Goal: Information Seeking & Learning: Learn about a topic

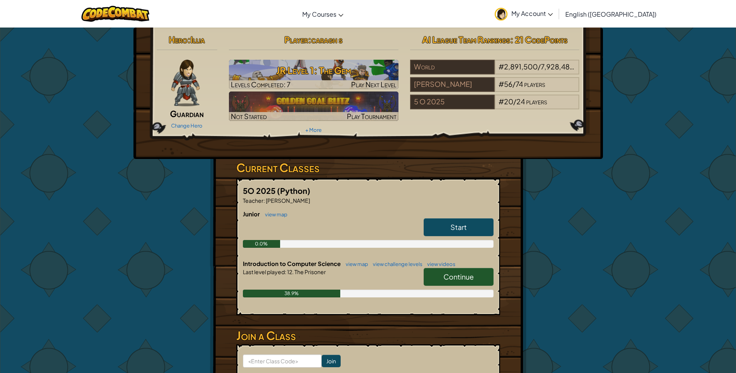
click at [474, 277] on link "Continue" at bounding box center [459, 277] width 70 height 18
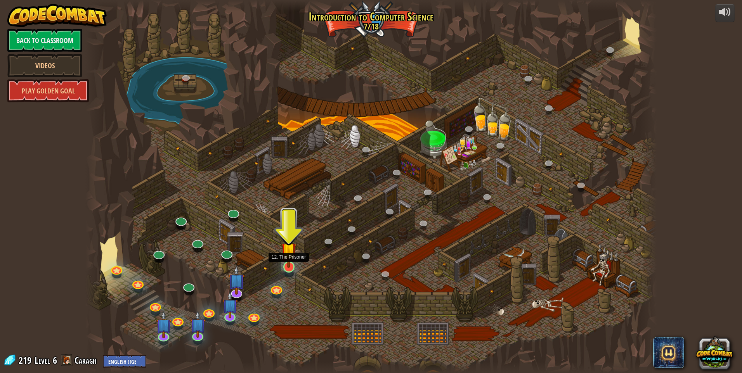
click at [288, 261] on img at bounding box center [289, 250] width 16 height 35
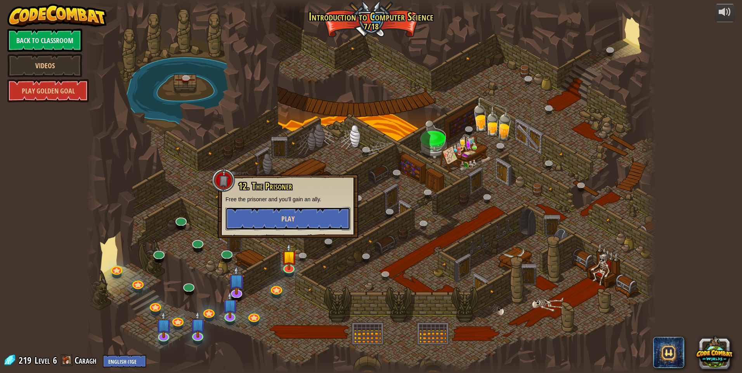
click at [281, 216] on span "Play" at bounding box center [287, 219] width 13 height 10
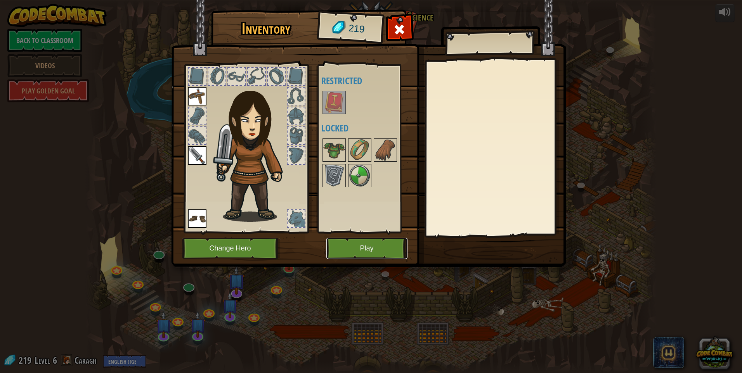
click at [355, 246] on button "Play" at bounding box center [366, 248] width 81 height 21
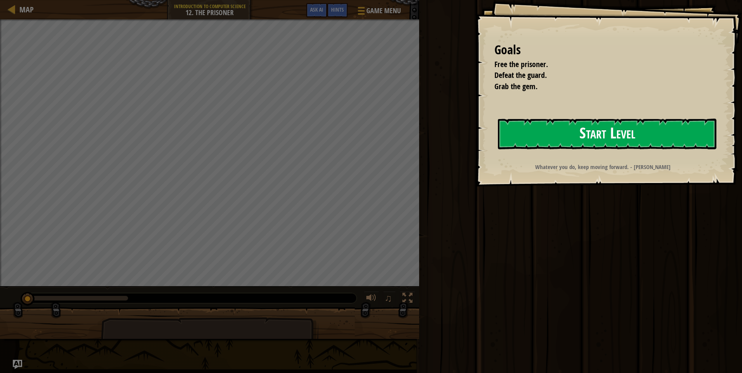
click at [589, 136] on button "Start Level" at bounding box center [607, 134] width 218 height 31
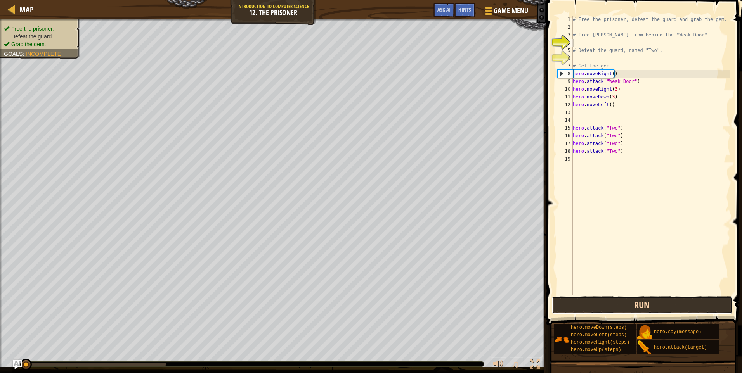
click at [600, 302] on button "Run" at bounding box center [642, 305] width 181 height 18
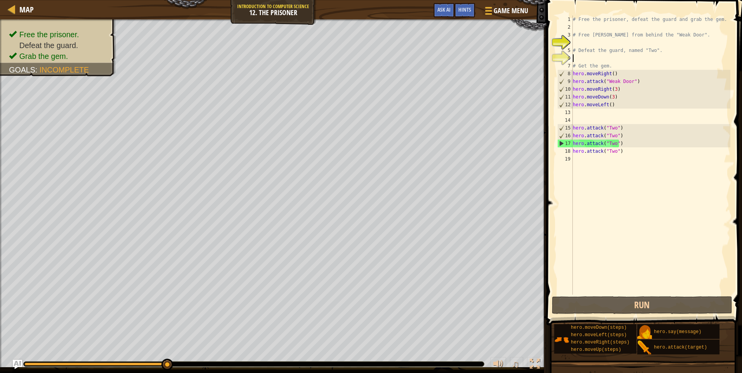
click at [575, 56] on div "# Free the prisoner, defeat the guard and grab the gem. # Free [PERSON_NAME] fr…" at bounding box center [650, 163] width 159 height 295
click at [578, 42] on div "# Free the prisoner, defeat the guard and grab the gem. # Free [PERSON_NAME] fr…" at bounding box center [650, 163] width 159 height 295
click at [465, 13] on span "Hints" at bounding box center [464, 9] width 13 height 7
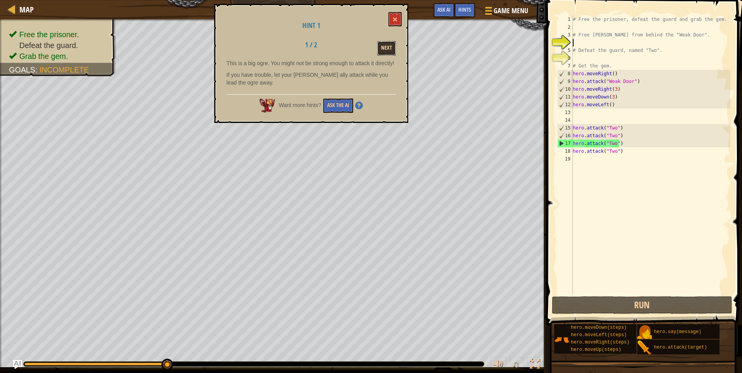
click at [389, 45] on button "Next" at bounding box center [386, 48] width 19 height 14
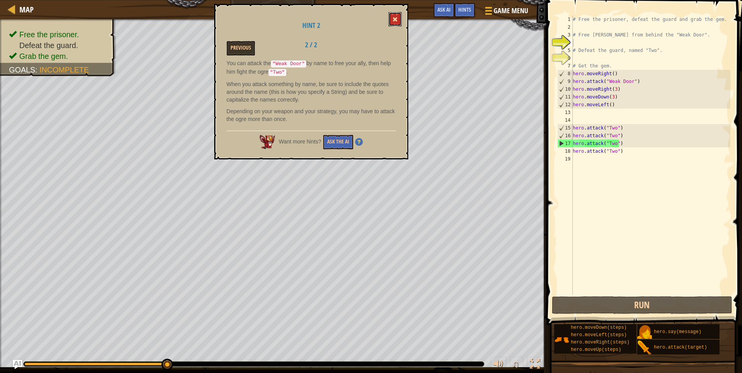
click at [394, 17] on span at bounding box center [394, 19] width 5 height 5
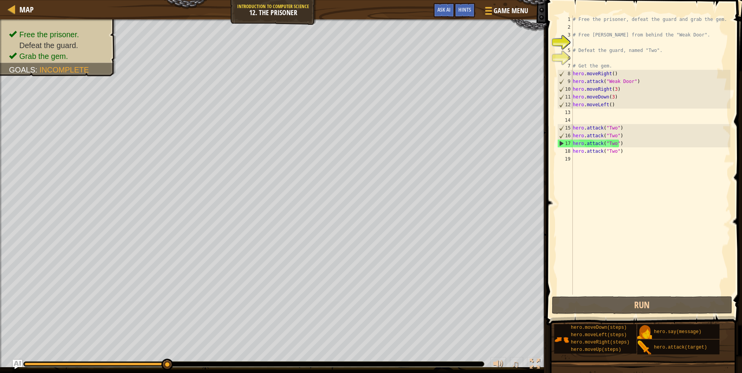
click at [577, 44] on div "# Free the prisoner, defeat the guard and grab the gem. # Free [PERSON_NAME] fr…" at bounding box center [650, 163] width 159 height 295
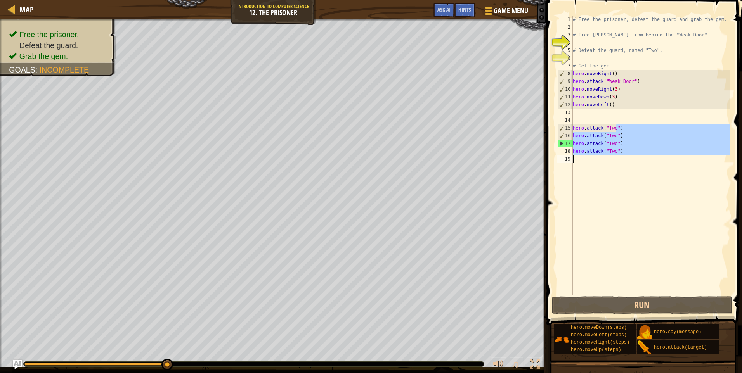
drag, startPoint x: 617, startPoint y: 129, endPoint x: 543, endPoint y: 169, distance: 84.4
click at [544, 169] on div "Hints Videos 1 2 3 4 5 6 7 8 9 10 11 12 13 14 15 16 17 18 19 # Free the prisone…" at bounding box center [643, 186] width 198 height 373
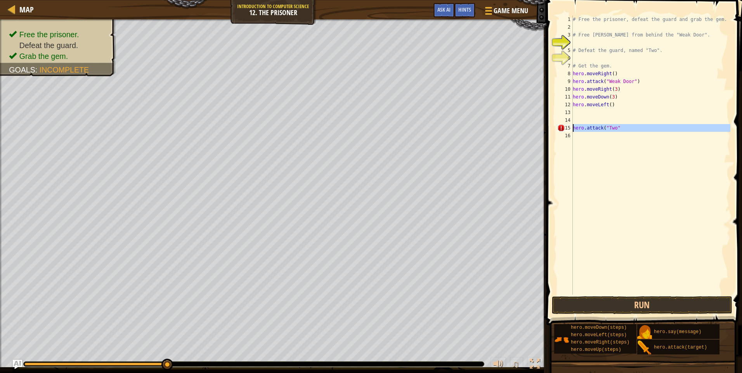
click at [540, 128] on div "Map Introduction to Computer Science 12. The Prisoner Game Menu Done Hints Ask …" at bounding box center [371, 186] width 742 height 373
type textarea "hero.attack("Two""
click at [587, 42] on div "# Free the prisoner, defeat the guard and grab the gem. # Free [PERSON_NAME] fr…" at bounding box center [650, 163] width 159 height 295
type textarea "h"
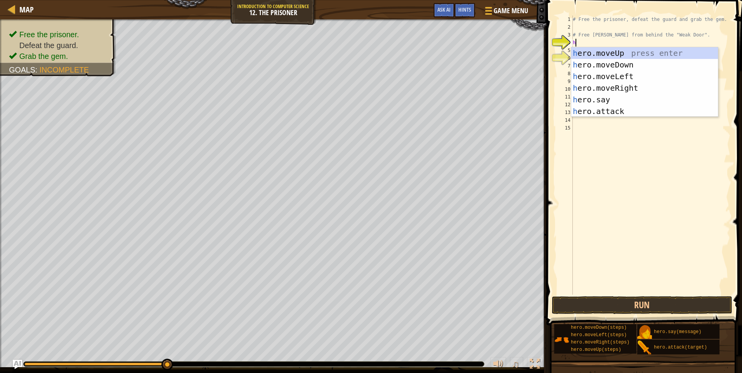
scroll to position [3, 0]
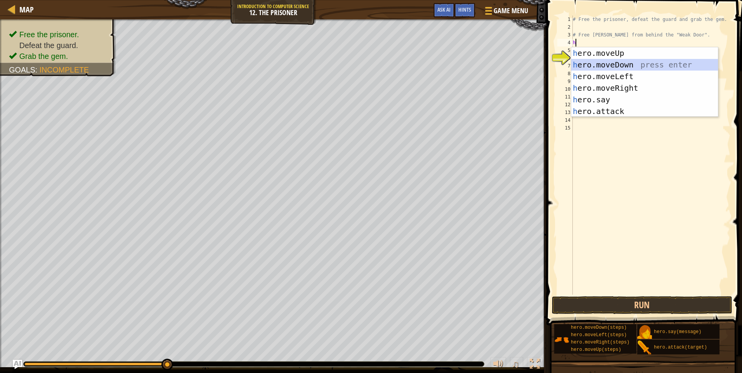
click at [634, 63] on div "h ero.moveUp press enter h ero.moveDown press enter h ero.moveLeft press enter …" at bounding box center [644, 93] width 147 height 93
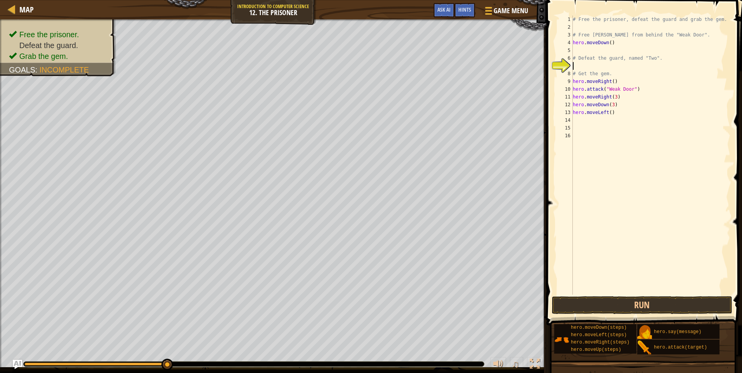
click at [577, 66] on div "# Free the prisoner, defeat the guard and grab the gem. # Free [PERSON_NAME] fr…" at bounding box center [650, 163] width 159 height 295
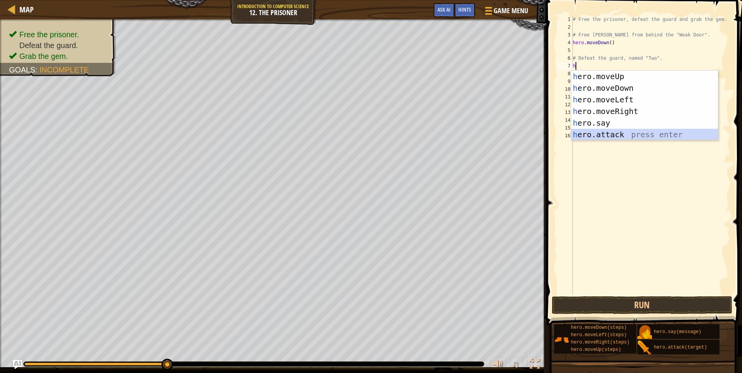
click at [594, 129] on div "h ero.moveUp press enter h ero.moveDown press enter h ero.moveLeft press enter …" at bounding box center [644, 117] width 147 height 93
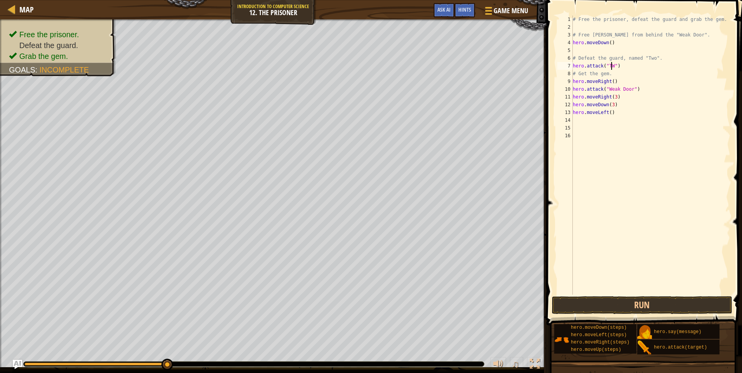
scroll to position [3, 3]
type textarea "hero.attack("Two")"
click at [566, 305] on button "Run" at bounding box center [642, 305] width 181 height 18
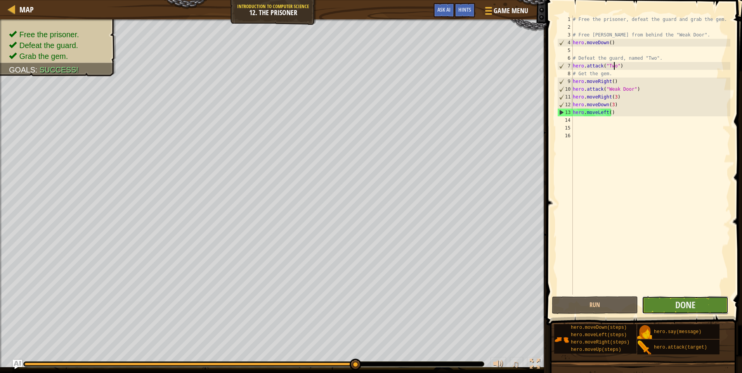
click at [669, 300] on button "Done" at bounding box center [685, 305] width 86 height 18
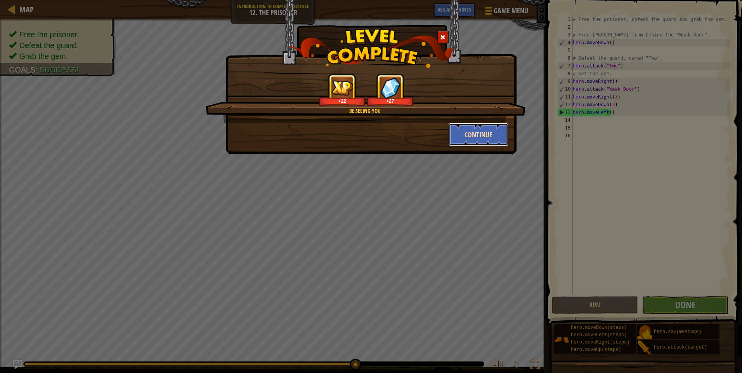
click at [472, 132] on button "Continue" at bounding box center [478, 134] width 60 height 23
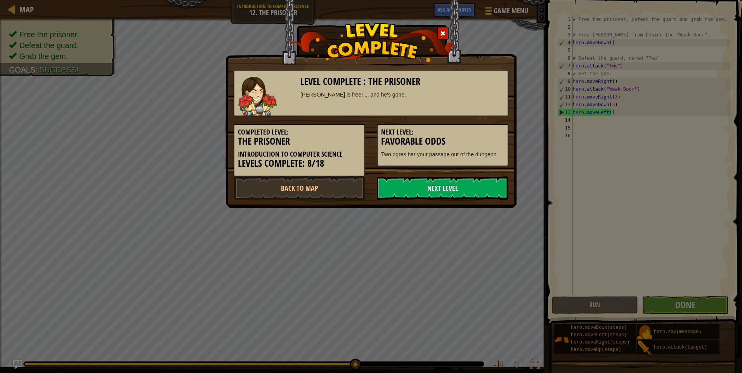
click at [403, 182] on link "Next Level" at bounding box center [442, 187] width 131 height 23
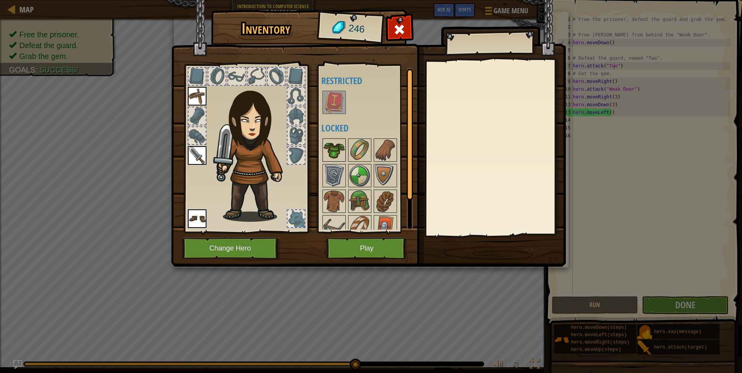
click at [334, 143] on img at bounding box center [334, 150] width 22 height 22
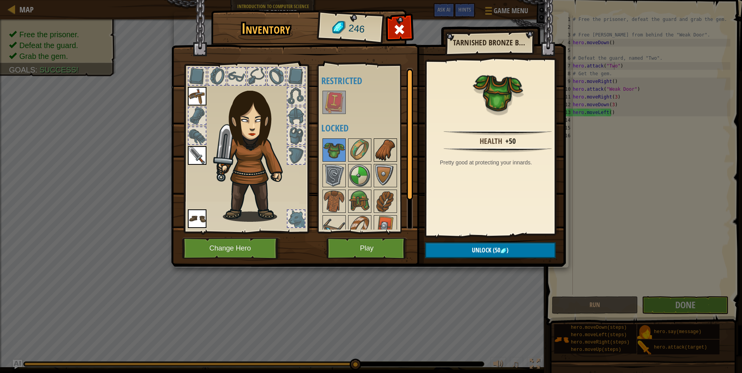
click at [384, 140] on img at bounding box center [385, 150] width 22 height 22
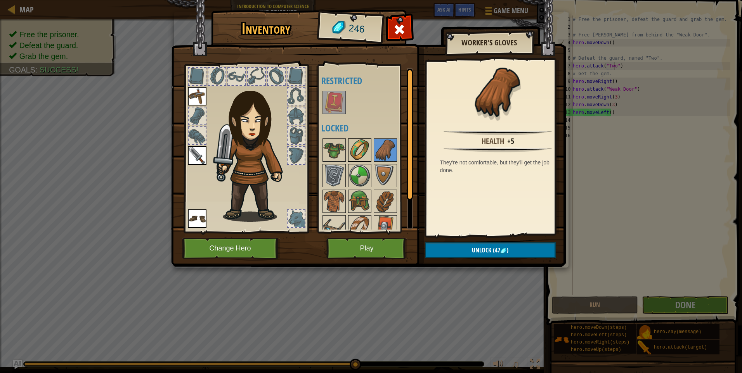
click at [365, 145] on img at bounding box center [360, 150] width 22 height 22
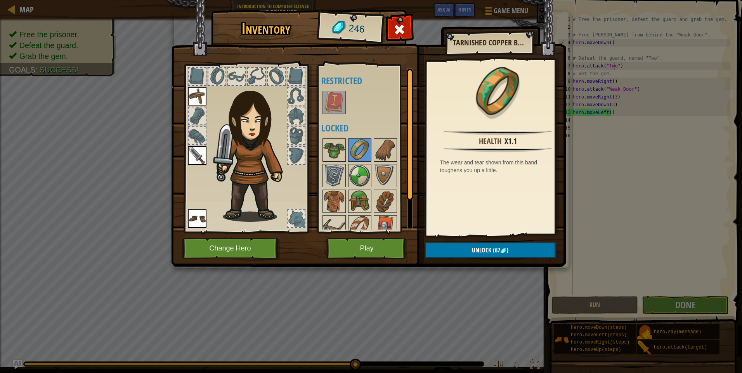
drag, startPoint x: 320, startPoint y: 182, endPoint x: 337, endPoint y: 180, distance: 17.6
click at [322, 182] on div "Available Equip Equip Equip (double-click to equip) Restricted Locked" at bounding box center [365, 148] width 95 height 169
click at [342, 179] on img at bounding box center [334, 176] width 22 height 22
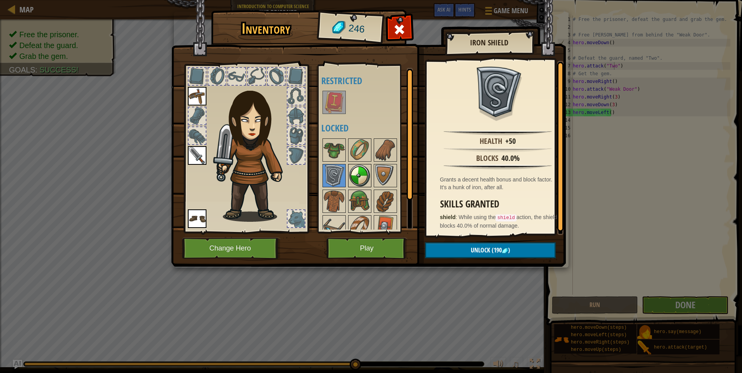
click at [356, 168] on img at bounding box center [360, 176] width 22 height 22
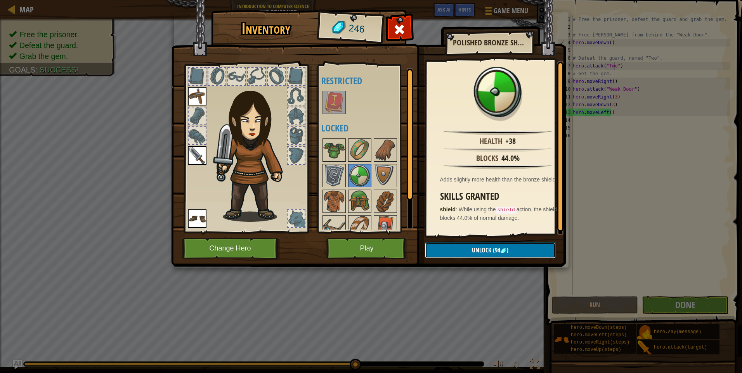
click at [467, 248] on button "Unlock (94 )" at bounding box center [490, 250] width 131 height 16
click at [465, 249] on button "Confirm" at bounding box center [490, 250] width 131 height 16
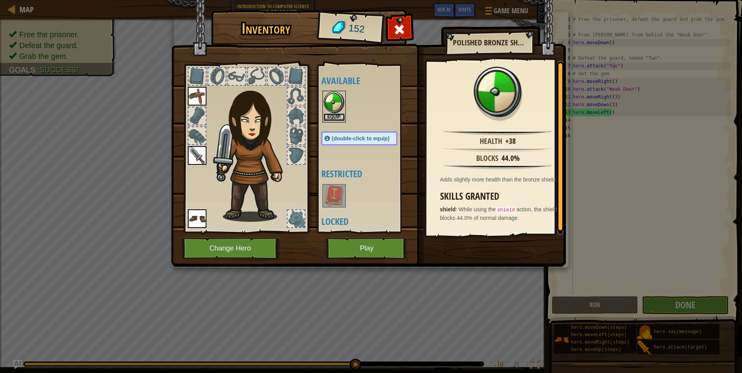
click at [339, 114] on button "Equip" at bounding box center [334, 117] width 22 height 8
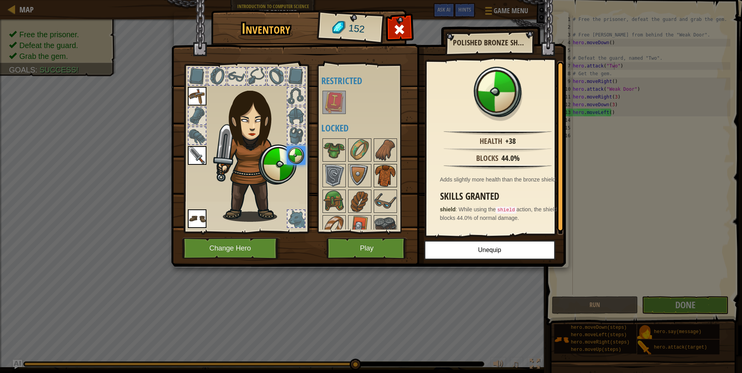
click at [381, 175] on img at bounding box center [385, 176] width 22 height 22
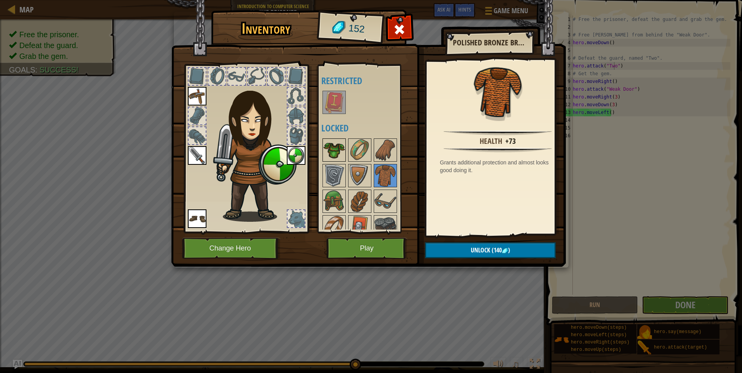
click at [330, 147] on img at bounding box center [334, 150] width 22 height 22
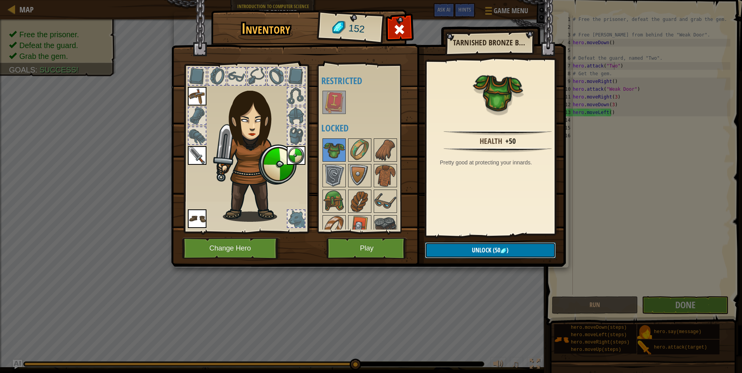
click at [448, 244] on button "Unlock (50 )" at bounding box center [490, 250] width 131 height 16
click at [446, 244] on button "Confirm" at bounding box center [490, 250] width 131 height 16
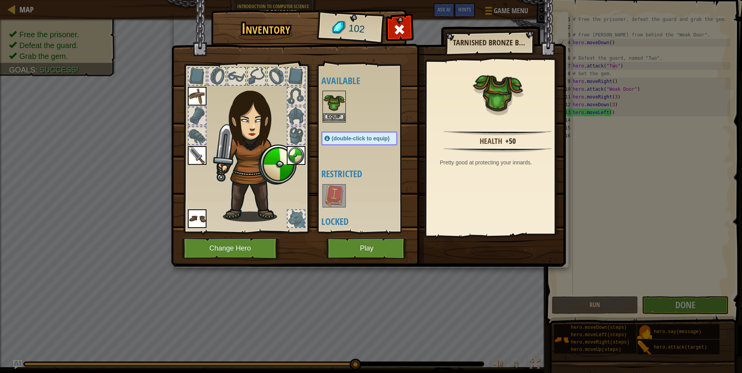
click at [330, 111] on img at bounding box center [334, 103] width 22 height 22
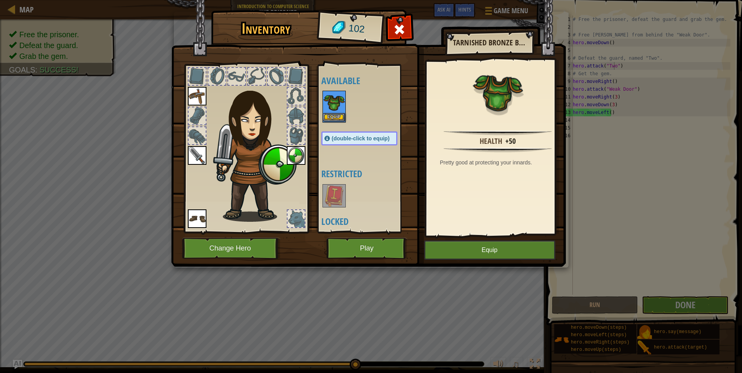
click at [330, 111] on img at bounding box center [334, 103] width 22 height 22
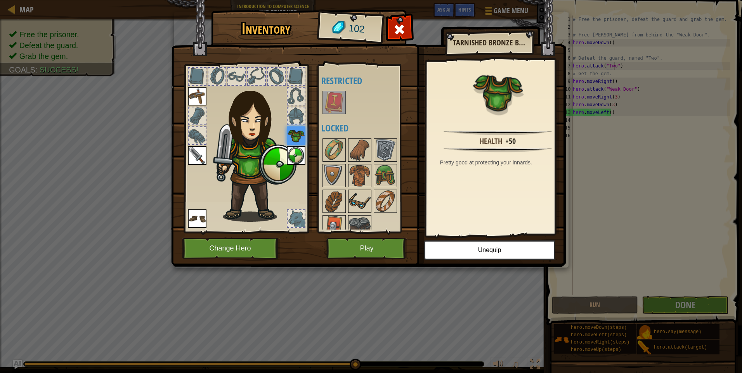
click at [363, 195] on img at bounding box center [360, 201] width 22 height 22
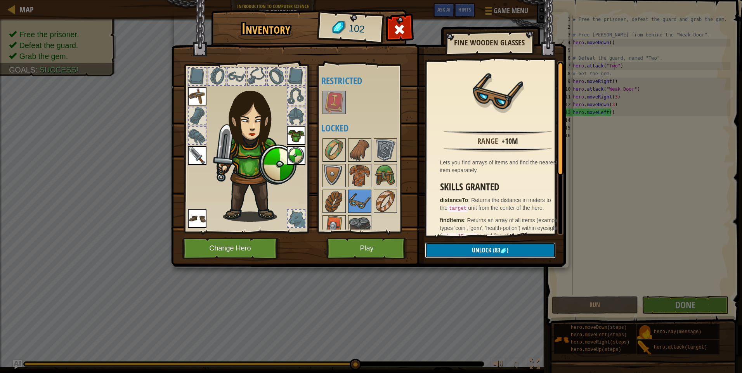
click at [489, 248] on span "Unlock" at bounding box center [481, 250] width 19 height 9
click at [487, 248] on button "Confirm" at bounding box center [490, 250] width 131 height 16
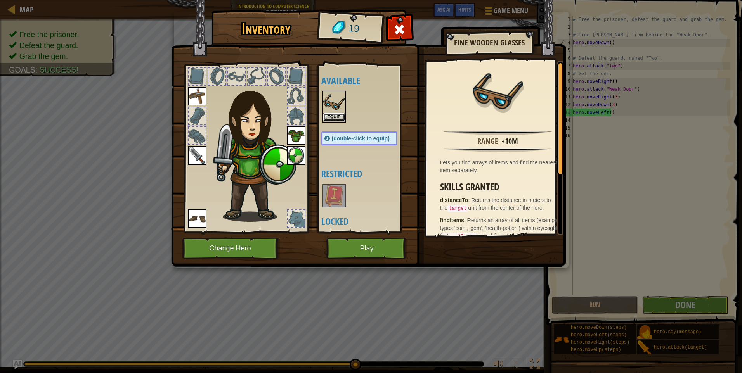
click at [338, 113] on button "Equip" at bounding box center [334, 117] width 22 height 8
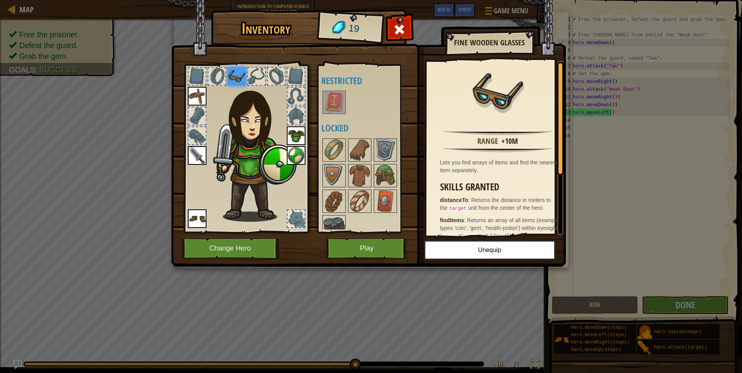
click at [234, 78] on img at bounding box center [236, 76] width 19 height 19
click at [292, 211] on div at bounding box center [295, 218] width 17 height 17
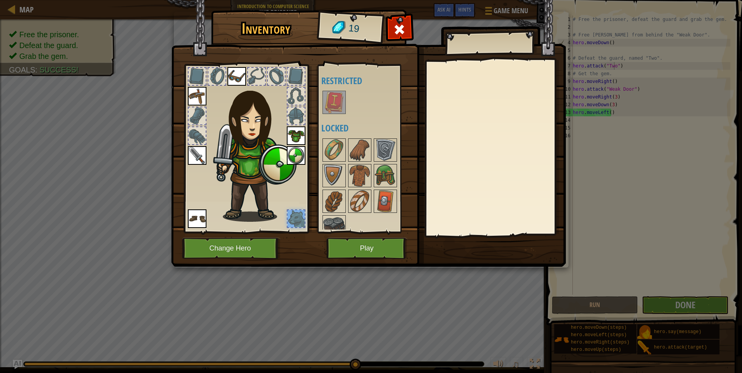
click at [297, 211] on div at bounding box center [295, 218] width 17 height 17
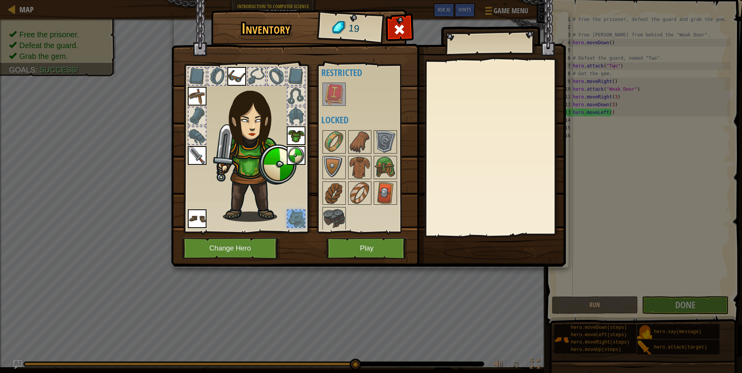
scroll to position [10, 0]
click at [336, 216] on img at bounding box center [334, 217] width 22 height 22
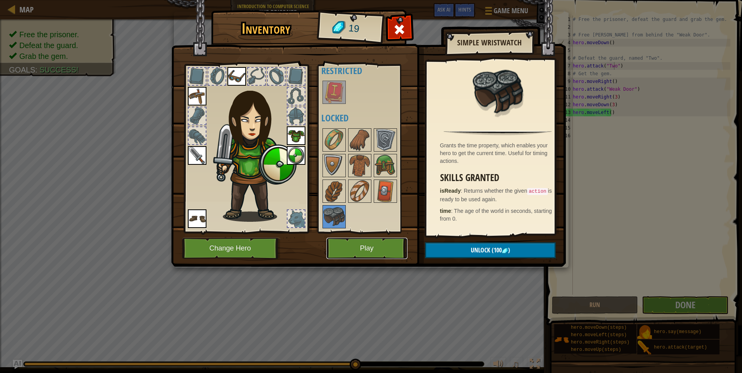
click at [377, 246] on button "Play" at bounding box center [366, 248] width 81 height 21
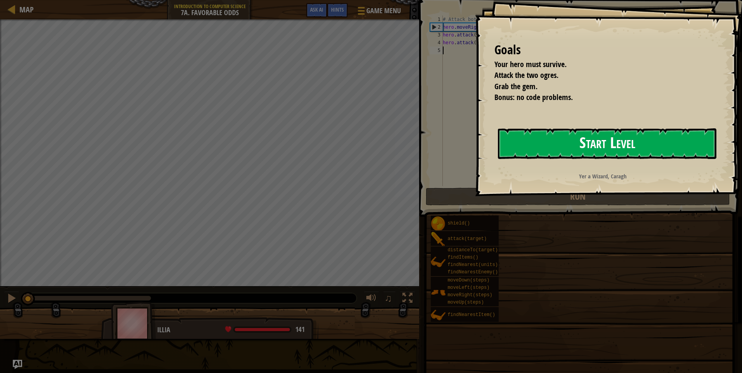
click at [613, 147] on button "Start Level" at bounding box center [607, 143] width 218 height 31
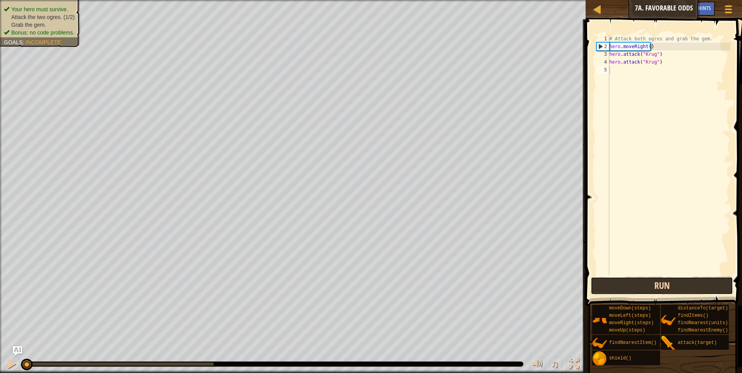
click at [655, 284] on button "Run" at bounding box center [661, 286] width 142 height 18
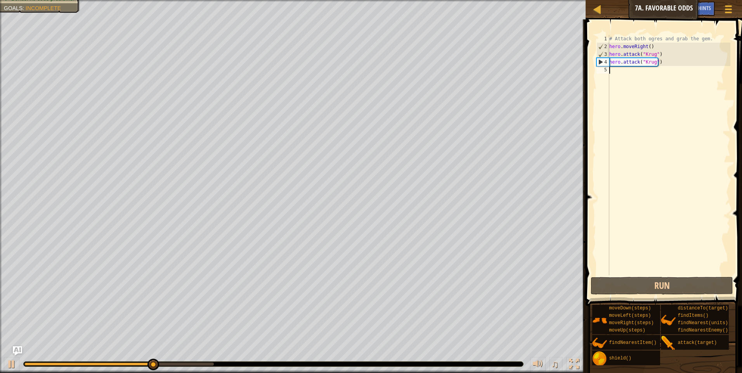
type textarea "h"
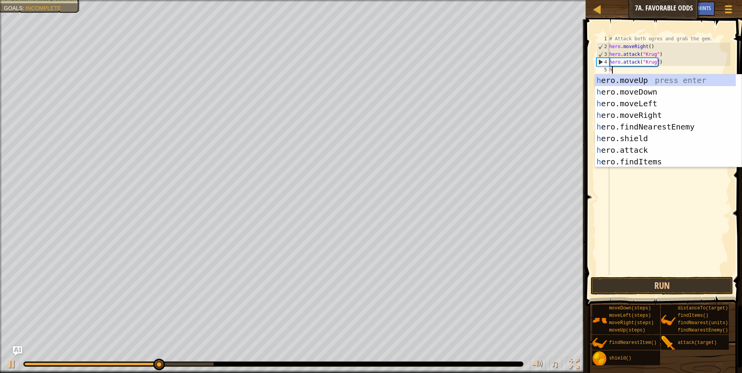
scroll to position [3, 0]
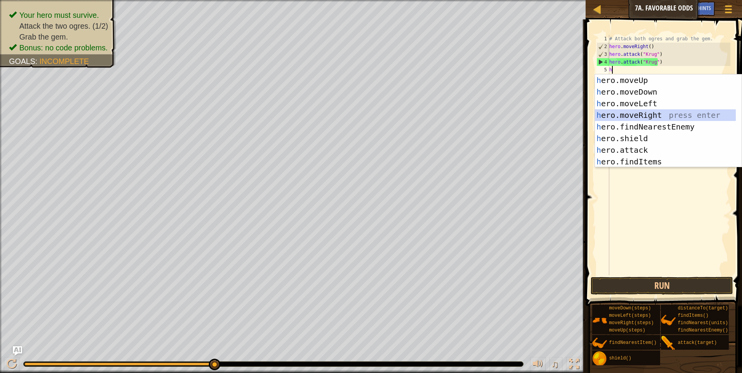
click at [643, 115] on div "h ero.moveUp press enter h ero.moveDown press enter h ero.moveLeft press enter …" at bounding box center [665, 132] width 141 height 116
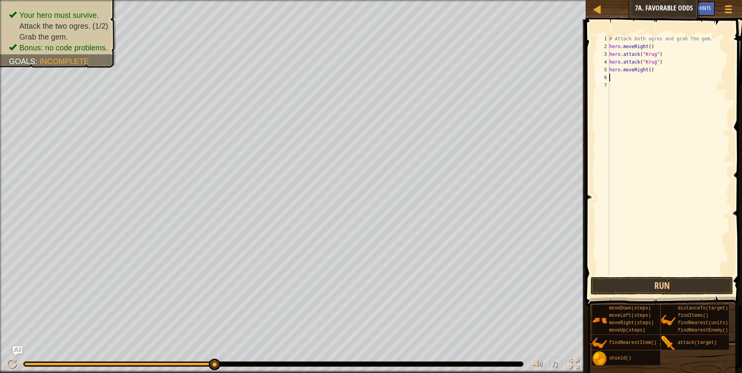
type textarea "h"
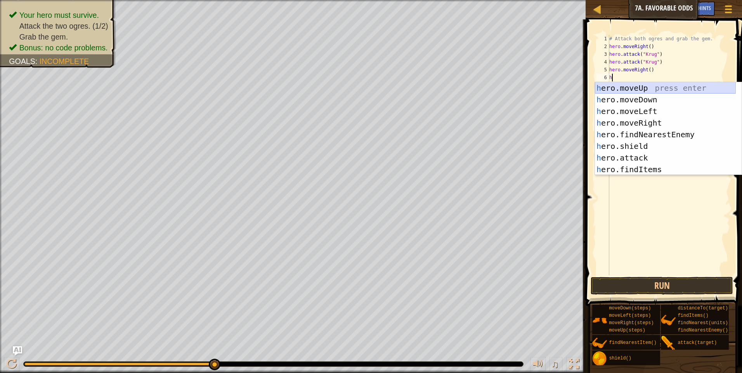
click at [635, 90] on div "h ero.moveUp press enter h ero.moveDown press enter h ero.moveLeft press enter …" at bounding box center [665, 140] width 141 height 116
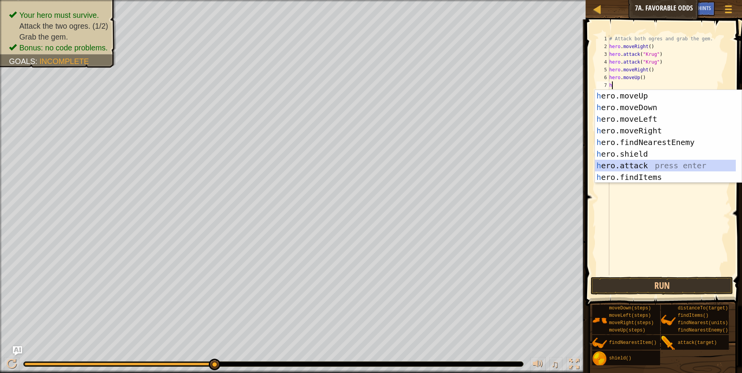
click at [642, 162] on div "h ero.moveUp press enter h ero.moveDown press enter h ero.moveLeft press enter …" at bounding box center [665, 148] width 141 height 116
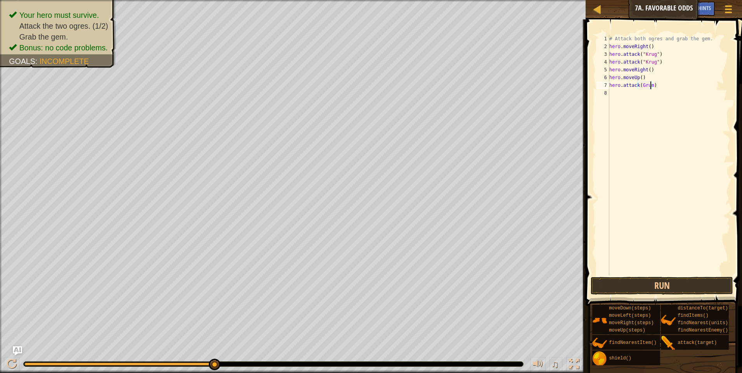
scroll to position [3, 3]
click at [676, 286] on button "Run" at bounding box center [661, 286] width 142 height 18
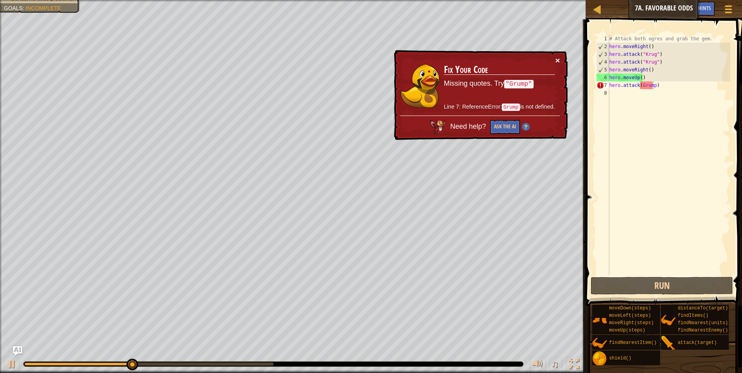
click at [559, 58] on button "×" at bounding box center [557, 60] width 5 height 8
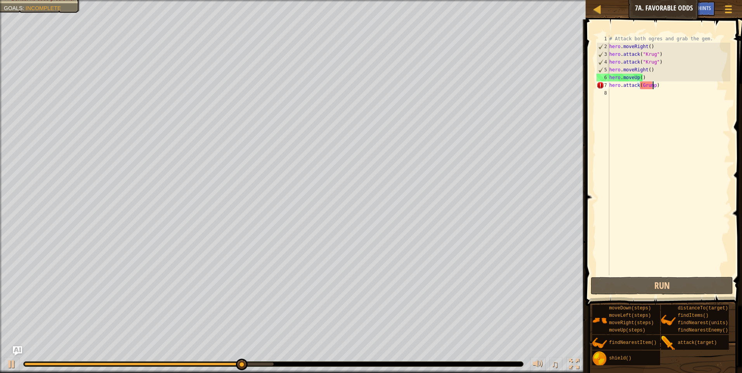
click at [650, 86] on div "# Attack both ogres and grab the gem. hero . moveRight ( ) hero . attack ( "[PE…" at bounding box center [668, 163] width 123 height 256
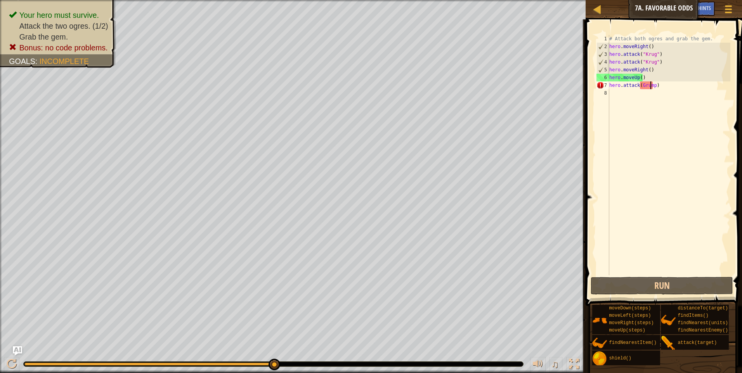
click at [652, 86] on div "# Attack both ogres and grab the gem. hero . moveRight ( ) hero . attack ( "[PE…" at bounding box center [668, 163] width 123 height 256
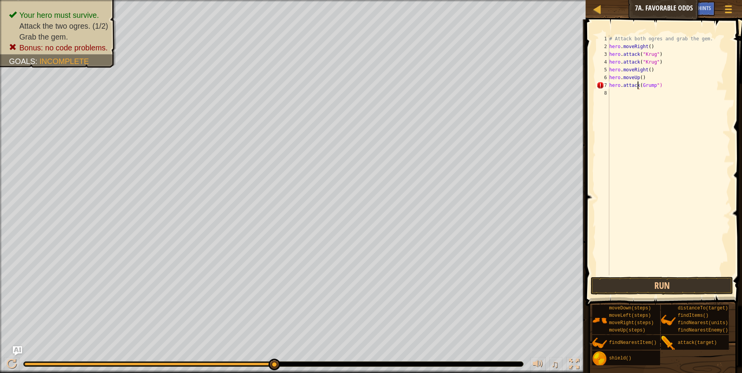
click at [638, 87] on div "# Attack both ogres and grab the gem. hero . moveRight ( ) hero . attack ( "[PE…" at bounding box center [668, 163] width 123 height 256
type textarea "hero.attack("Grump")"
click at [619, 279] on button "Run" at bounding box center [661, 286] width 142 height 18
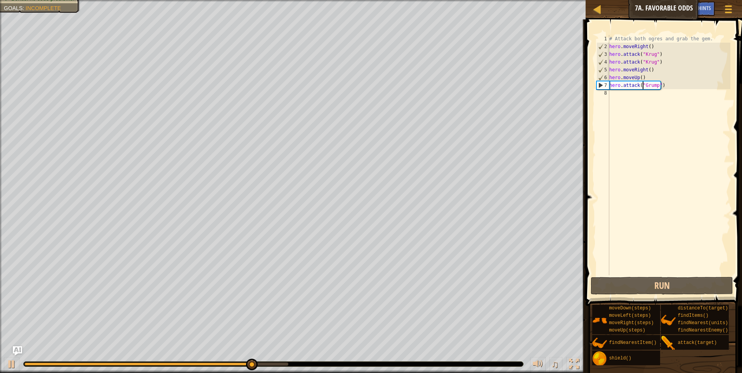
click at [617, 92] on div "# Attack both ogres and grab the gem. hero . moveRight ( ) hero . attack ( "[PE…" at bounding box center [668, 163] width 123 height 256
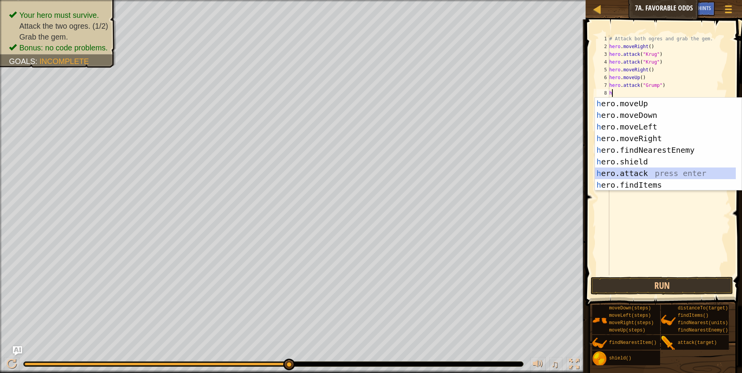
click at [628, 170] on div "h ero.moveUp press enter h ero.moveDown press enter h ero.moveLeft press enter …" at bounding box center [665, 156] width 141 height 116
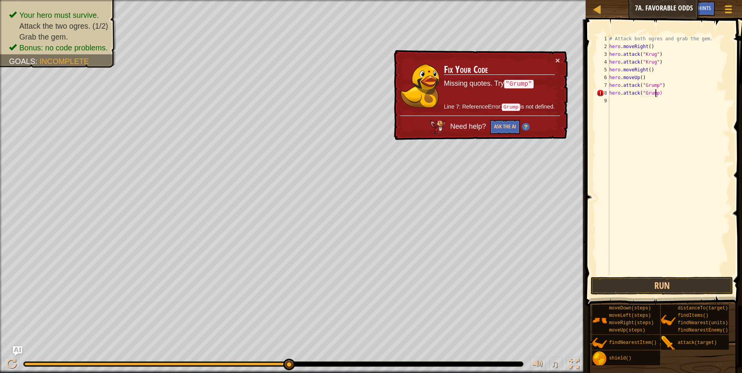
scroll to position [3, 4]
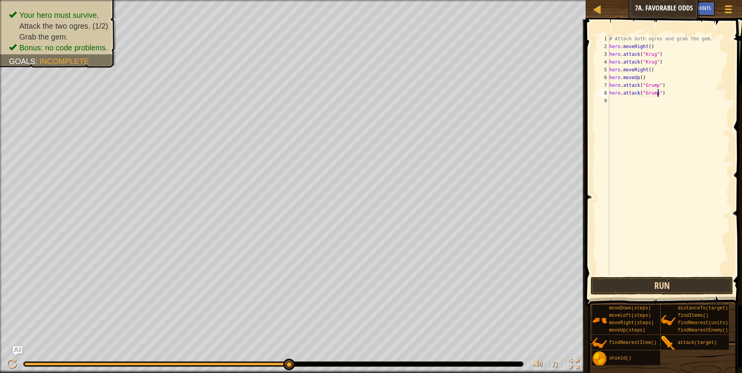
type textarea "hero.attack("Grump")"
click at [636, 285] on button "Run" at bounding box center [661, 286] width 142 height 18
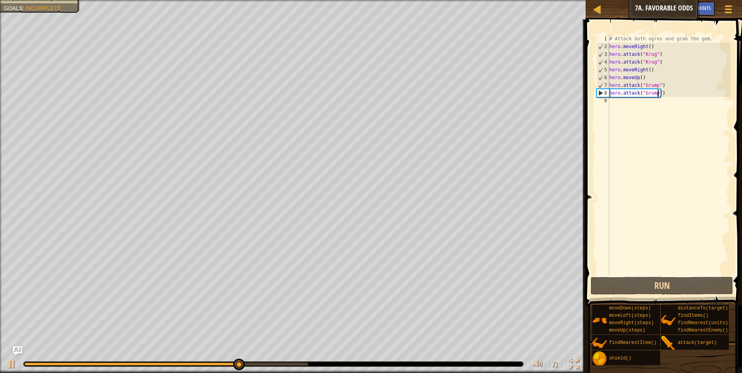
click at [617, 100] on div "# Attack both ogres and grab the gem. hero . moveRight ( ) hero . attack ( "[PE…" at bounding box center [668, 163] width 123 height 256
type textarea "h"
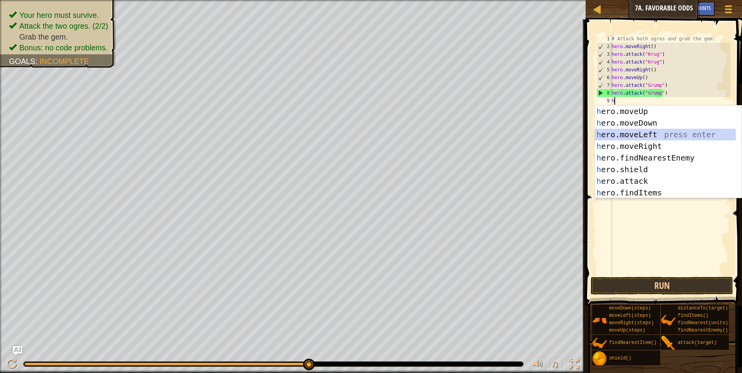
click at [624, 132] on div "h ero.moveUp press enter h ero.moveDown press enter h ero.moveLeft press enter …" at bounding box center [665, 164] width 141 height 116
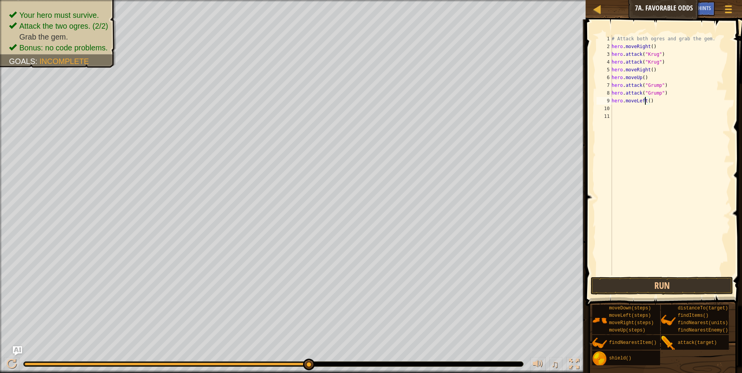
click at [646, 101] on div "# Attack both ogres and grab the gem. hero . moveRight ( ) hero . attack ( "[PE…" at bounding box center [670, 163] width 120 height 256
type textarea "hero.moveLeft(2)"
click at [661, 282] on button "Run" at bounding box center [661, 286] width 142 height 18
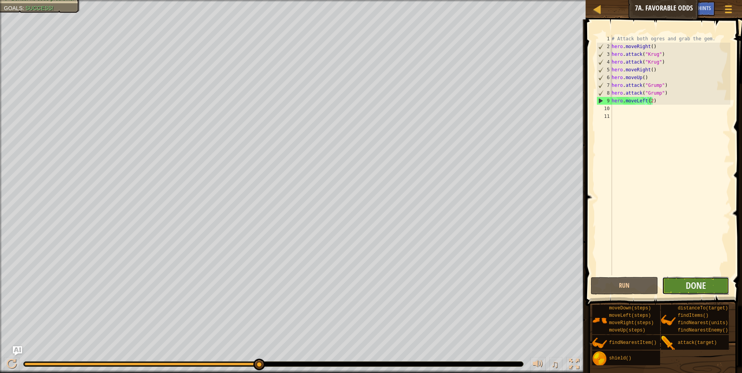
click at [673, 283] on button "Done" at bounding box center [695, 286] width 67 height 18
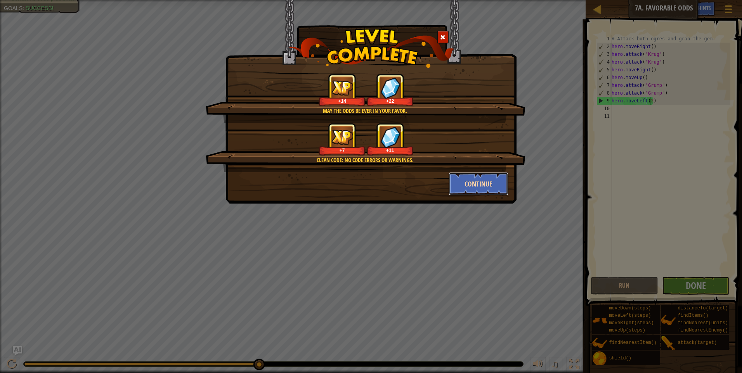
click at [463, 187] on button "Continue" at bounding box center [478, 183] width 60 height 23
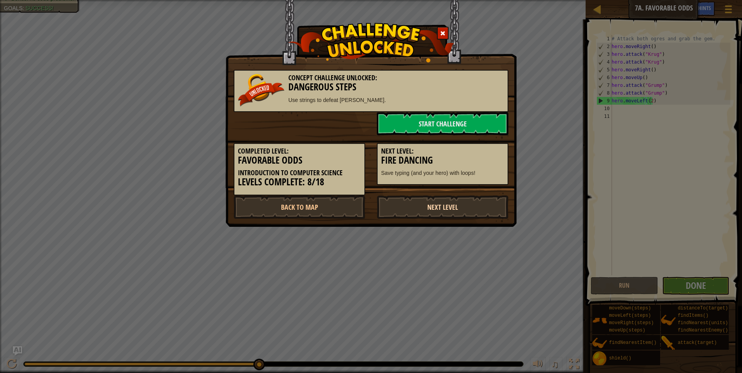
click at [425, 208] on link "Next Level" at bounding box center [442, 206] width 131 height 23
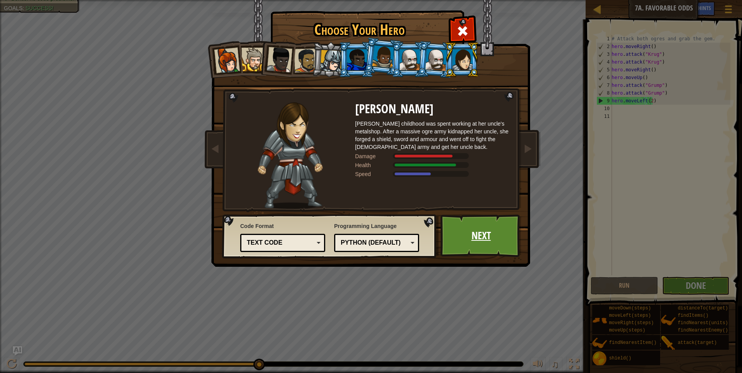
click at [471, 231] on link "Next" at bounding box center [480, 235] width 81 height 43
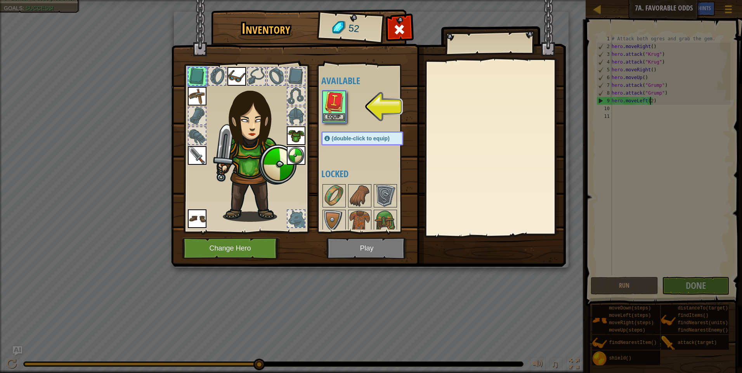
click at [328, 111] on img at bounding box center [334, 103] width 22 height 22
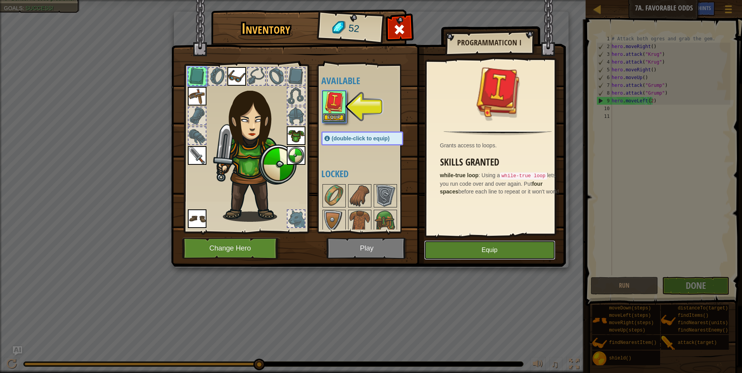
click at [467, 248] on button "Equip" at bounding box center [489, 249] width 131 height 19
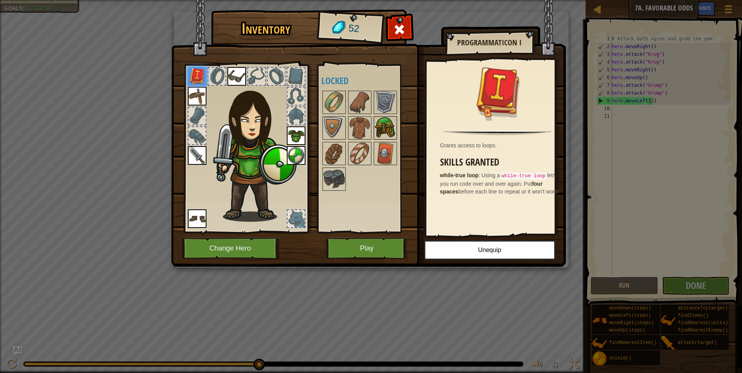
click at [389, 128] on img at bounding box center [385, 128] width 22 height 22
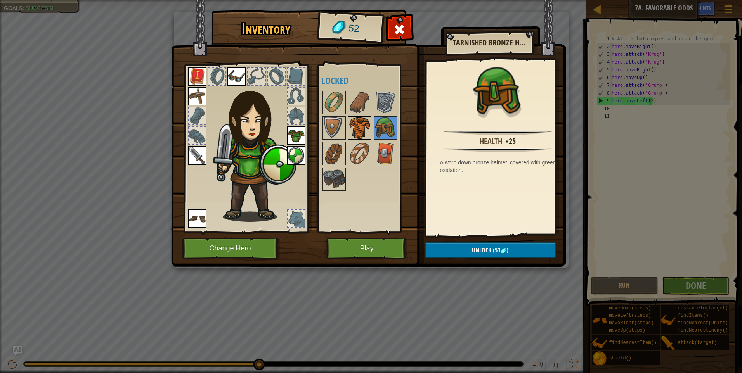
click at [356, 121] on img at bounding box center [360, 128] width 22 height 22
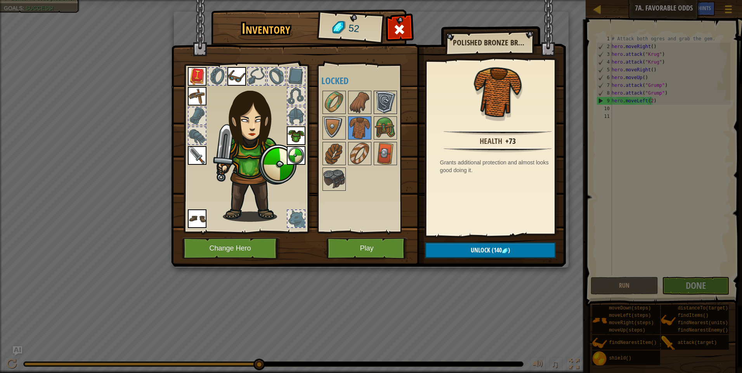
click at [379, 98] on img at bounding box center [385, 103] width 22 height 22
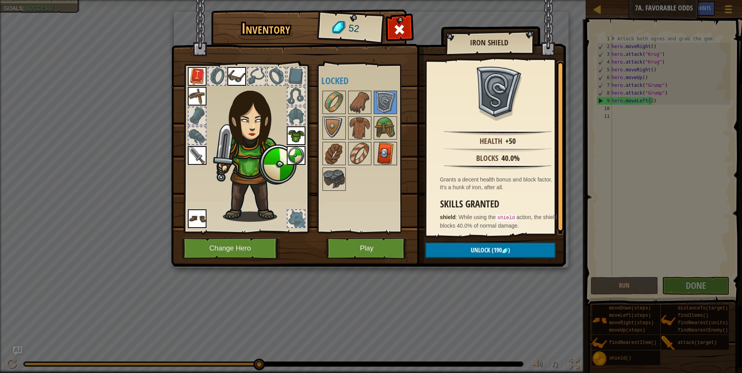
click at [386, 154] on img at bounding box center [385, 154] width 22 height 22
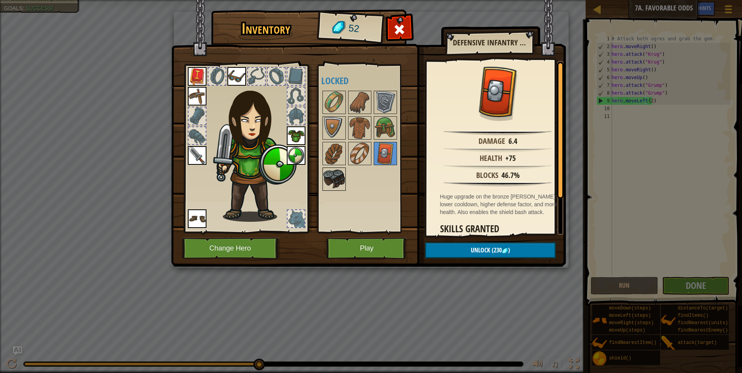
click at [335, 176] on img at bounding box center [334, 179] width 22 height 22
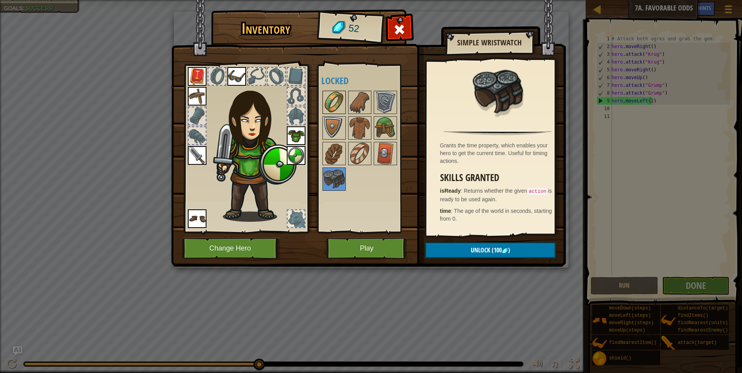
click at [339, 101] on img at bounding box center [334, 103] width 22 height 22
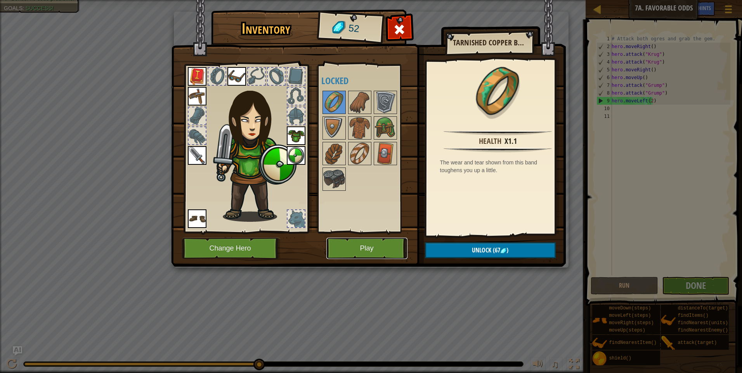
click at [365, 243] on button "Play" at bounding box center [366, 248] width 81 height 21
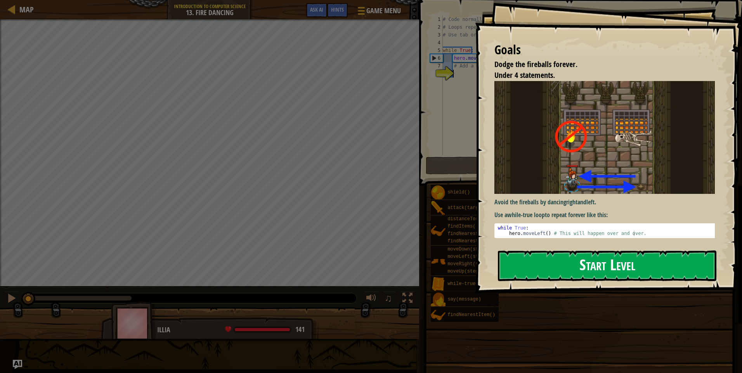
click at [545, 258] on button "Start Level" at bounding box center [607, 266] width 218 height 31
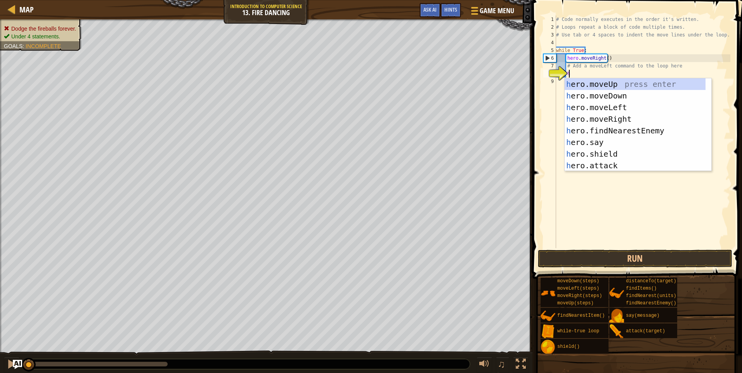
scroll to position [3, 0]
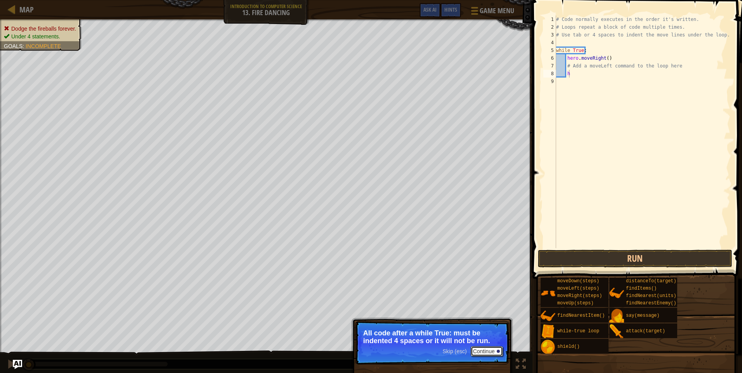
click at [483, 349] on button "Continue" at bounding box center [486, 351] width 32 height 10
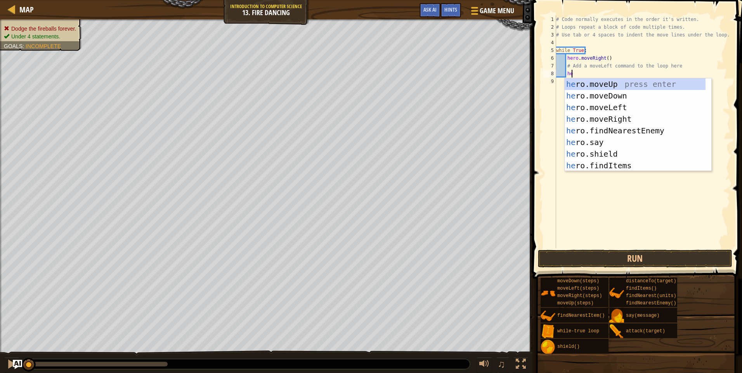
scroll to position [3, 1]
type textarea "he"
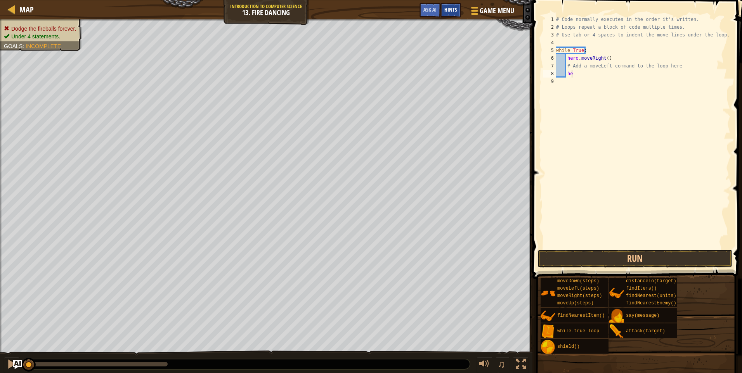
click at [444, 9] on span "Hints" at bounding box center [450, 9] width 13 height 7
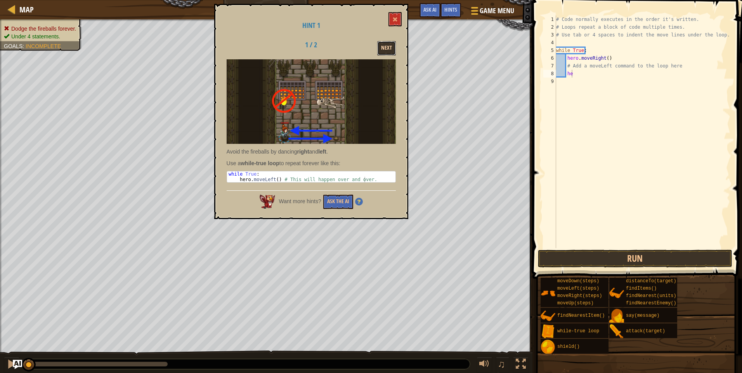
click at [391, 48] on button "Next" at bounding box center [386, 48] width 19 height 14
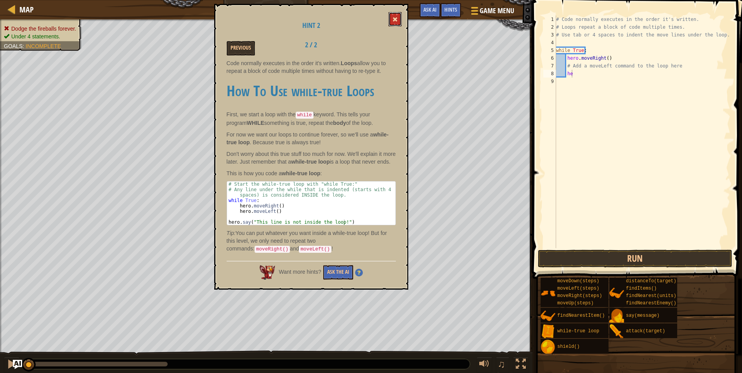
click at [399, 14] on button at bounding box center [394, 19] width 13 height 14
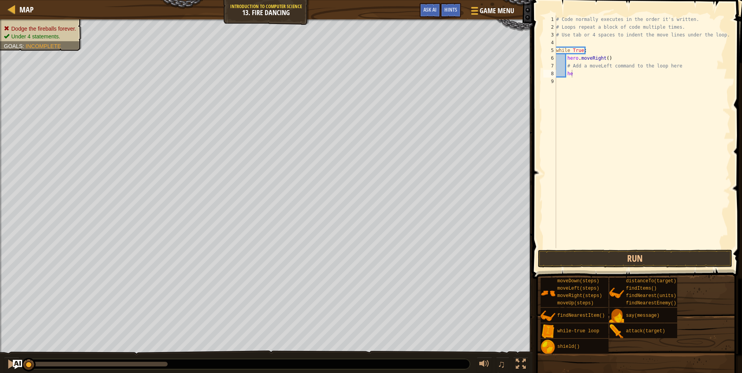
scroll to position [3, 0]
click at [603, 110] on div "# Code normally executes in the order it's written. # Loops repeat a block of c…" at bounding box center [642, 140] width 176 height 248
click at [578, 75] on div "# Code normally executes in the order it's written. # Loops repeat a block of c…" at bounding box center [642, 140] width 176 height 248
type textarea "her"
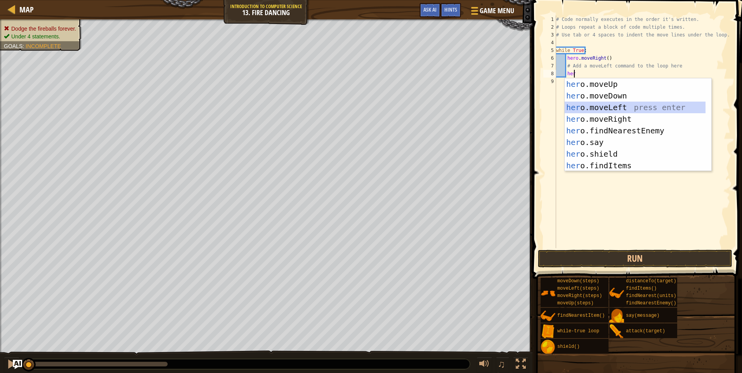
click at [608, 104] on div "her o.moveUp press enter her o.moveDown press enter her o.moveLeft press enter …" at bounding box center [634, 136] width 141 height 116
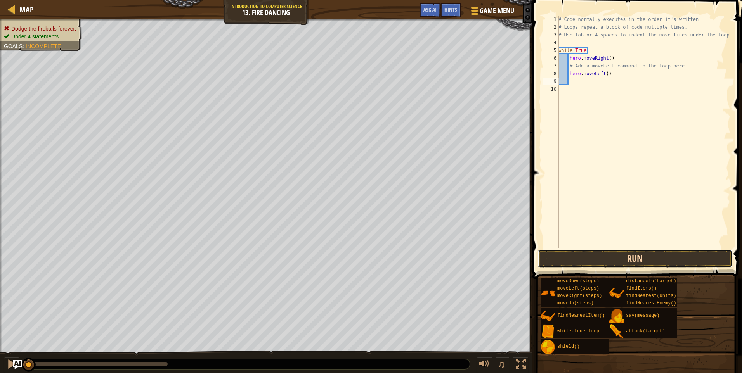
click at [598, 258] on button "Run" at bounding box center [635, 259] width 194 height 18
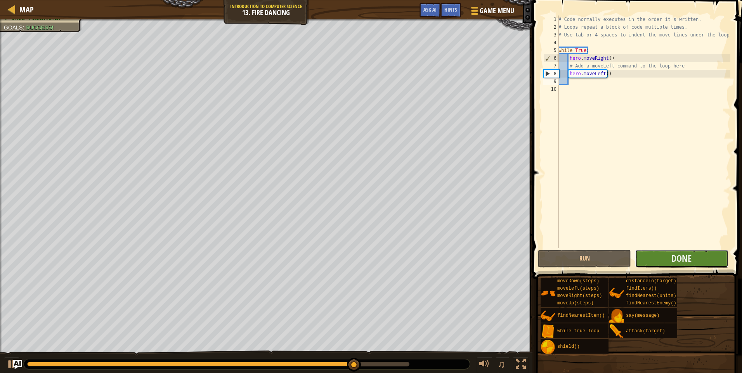
click at [654, 265] on button "Done" at bounding box center [681, 259] width 93 height 18
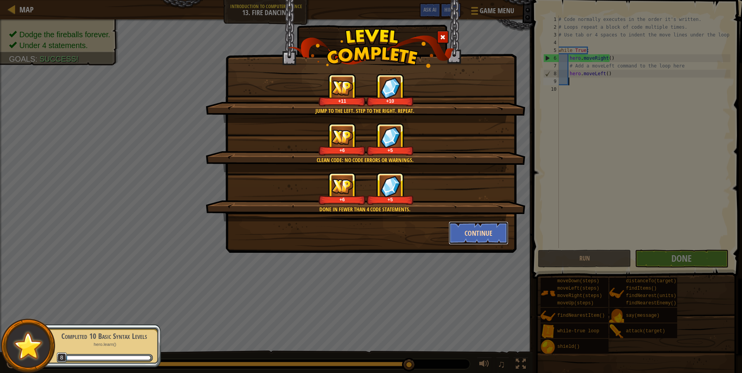
click at [478, 230] on button "Continue" at bounding box center [478, 232] width 60 height 23
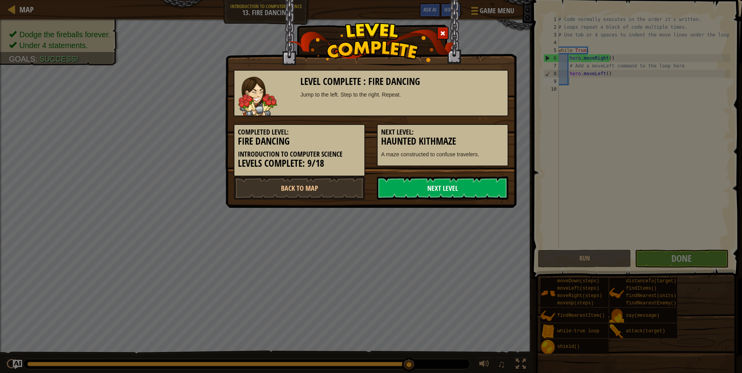
click at [448, 189] on link "Next Level" at bounding box center [442, 187] width 131 height 23
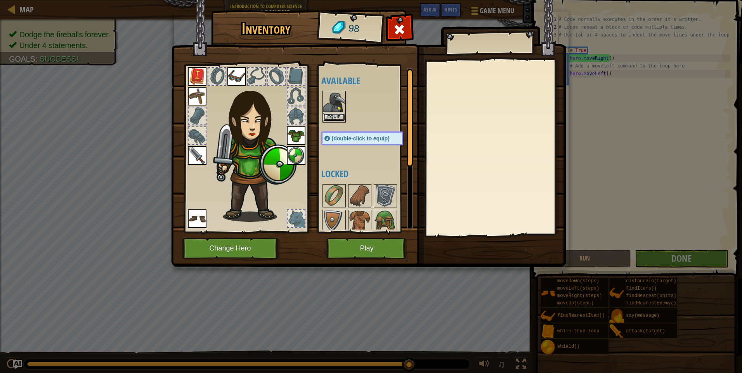
click at [332, 117] on button "Equip" at bounding box center [334, 117] width 22 height 8
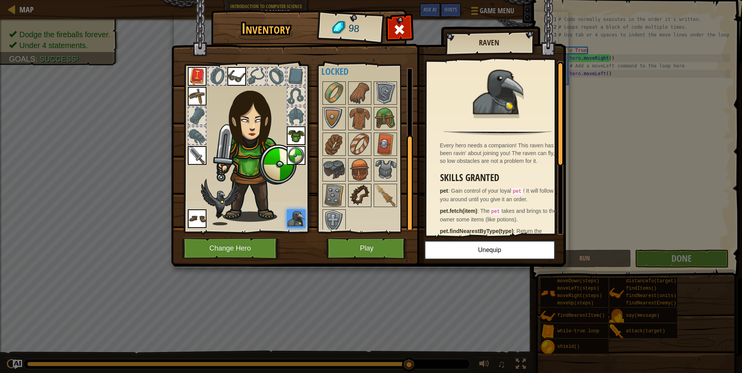
scroll to position [14, 0]
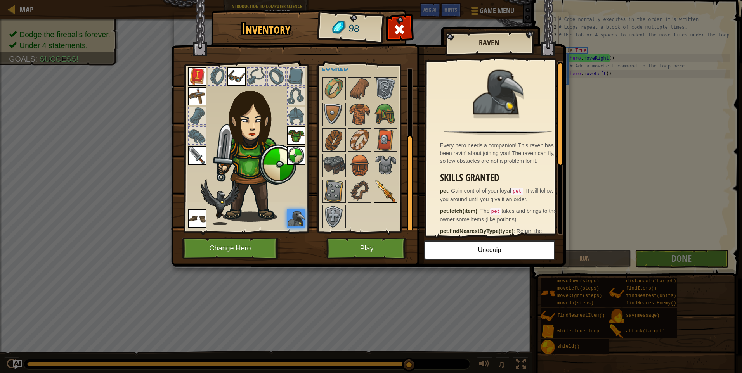
click at [380, 188] on img at bounding box center [385, 191] width 22 height 22
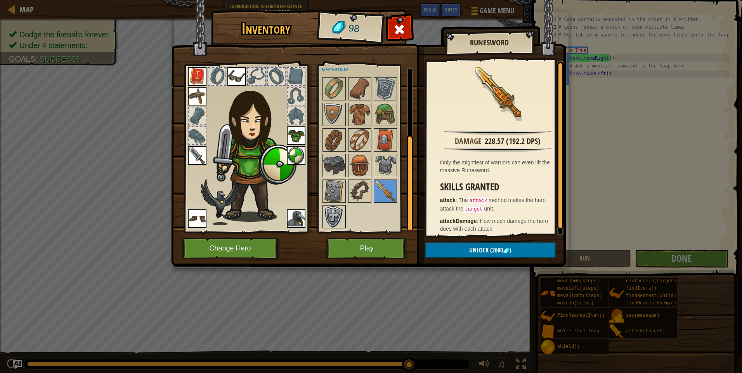
click at [333, 213] on img at bounding box center [334, 217] width 22 height 22
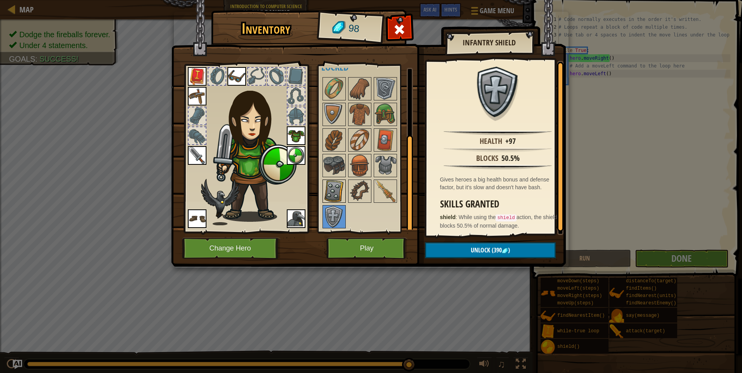
click at [335, 192] on img at bounding box center [334, 191] width 22 height 22
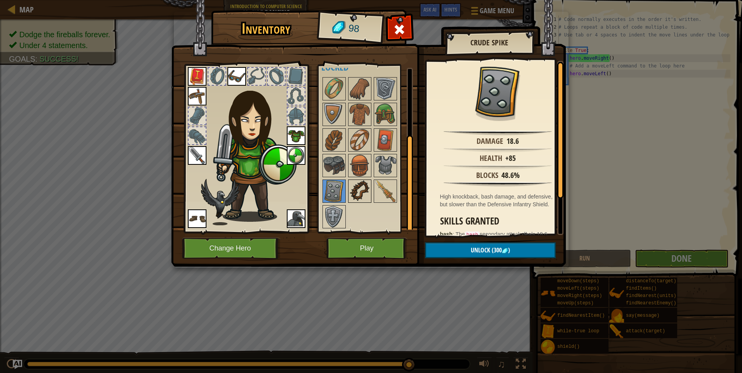
click at [353, 190] on img at bounding box center [360, 191] width 22 height 22
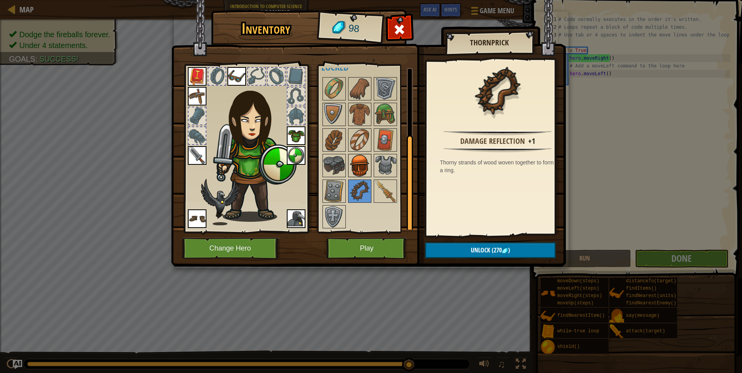
click at [364, 164] on img at bounding box center [360, 166] width 22 height 22
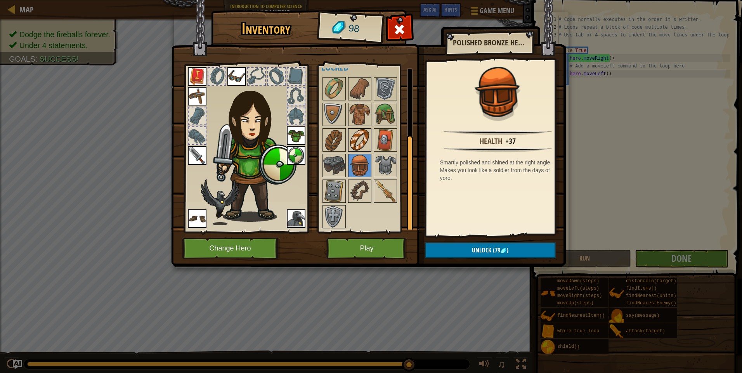
click at [362, 140] on img at bounding box center [360, 140] width 22 height 22
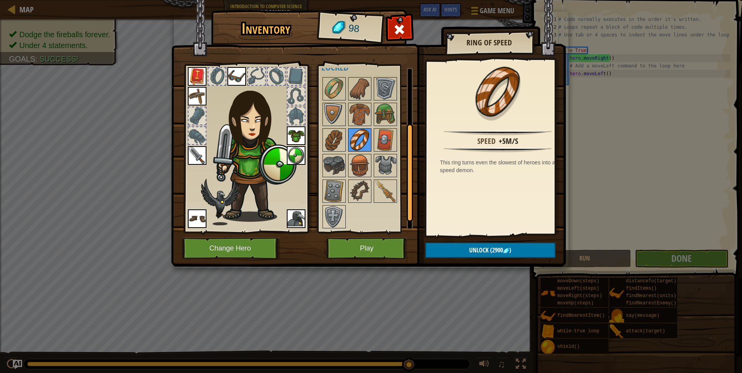
scroll to position [0, 0]
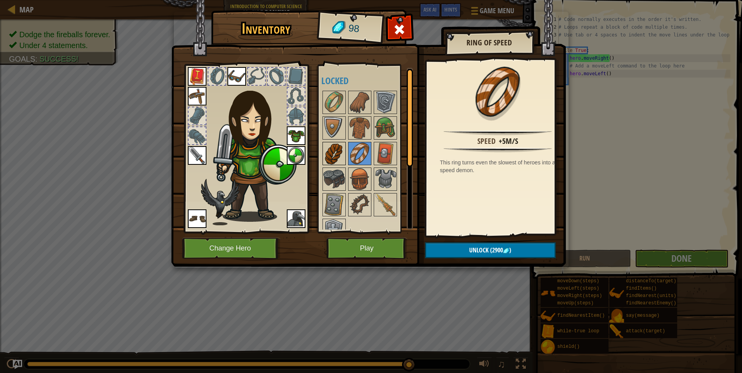
drag, startPoint x: 334, startPoint y: 135, endPoint x: 330, endPoint y: 146, distance: 11.7
click at [332, 139] on img at bounding box center [334, 128] width 22 height 22
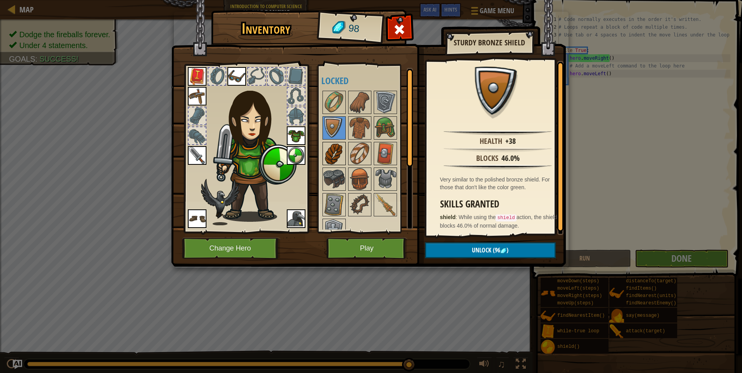
click at [330, 146] on img at bounding box center [334, 154] width 22 height 22
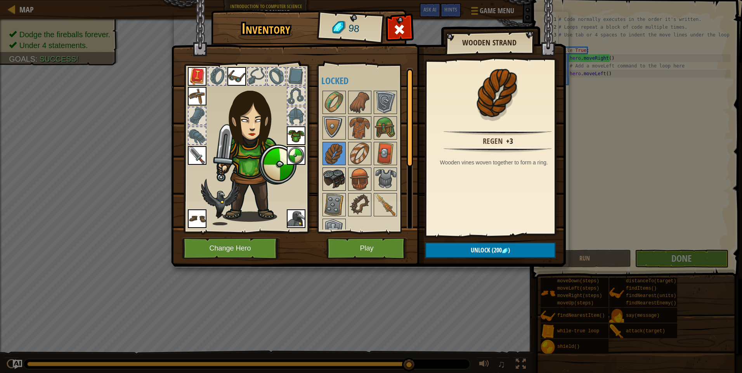
click at [340, 178] on img at bounding box center [334, 179] width 22 height 22
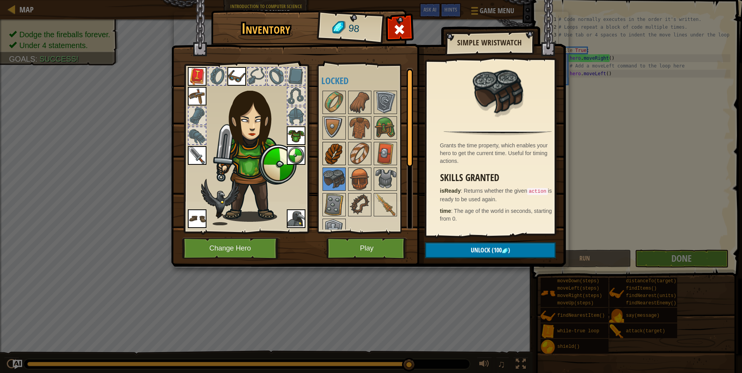
click at [344, 150] on img at bounding box center [334, 154] width 22 height 22
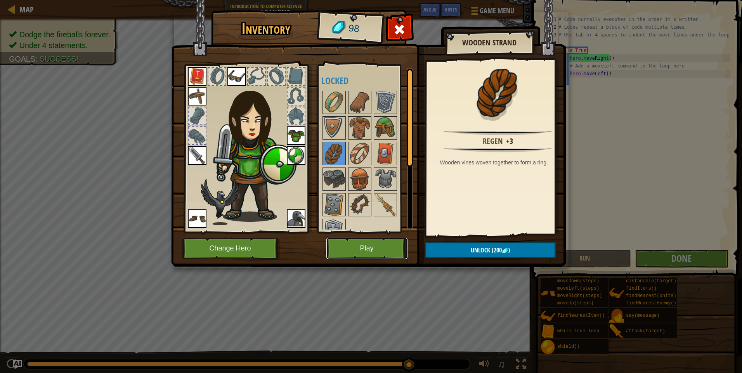
click at [363, 247] on button "Play" at bounding box center [366, 248] width 81 height 21
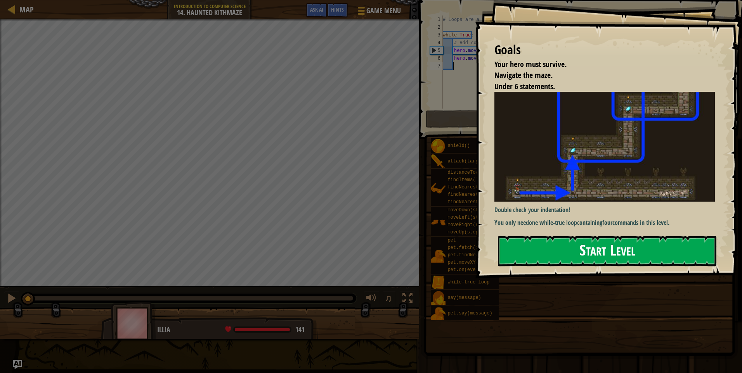
click at [617, 254] on button "Start Level" at bounding box center [607, 251] width 218 height 31
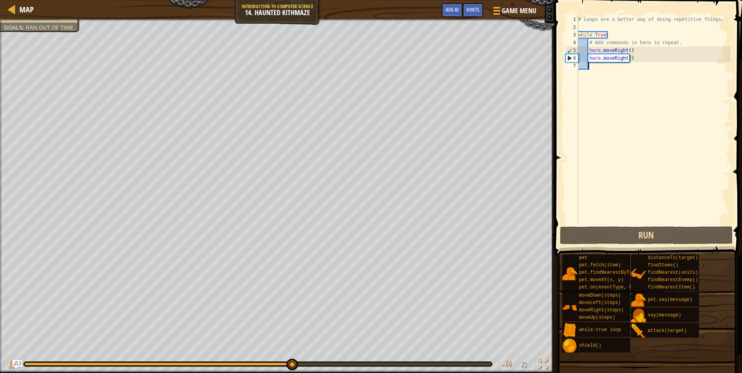
type textarea "h"
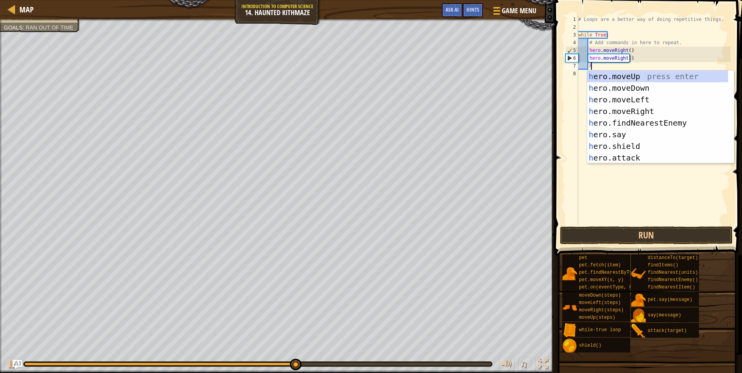
scroll to position [3, 1]
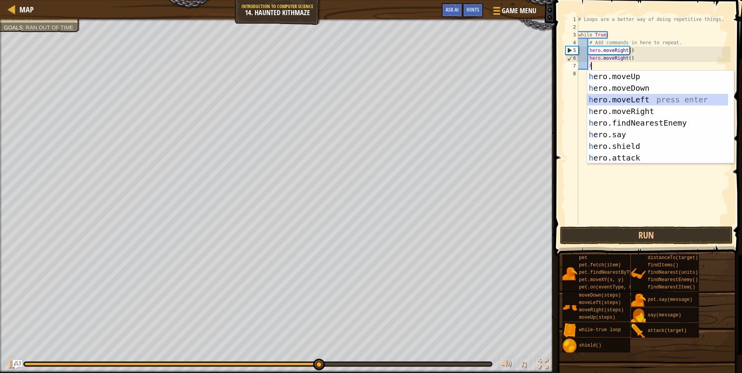
click at [619, 97] on div "h ero.moveUp press enter h ero.moveDown press enter h ero.moveLeft press enter …" at bounding box center [657, 129] width 141 height 116
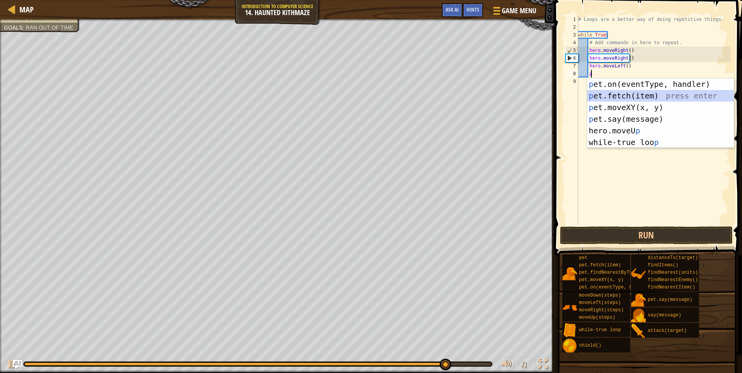
click at [609, 94] on div "p et.on(eventType, handler) press enter p et.fetch(item) press enter p et.moveX…" at bounding box center [660, 124] width 147 height 93
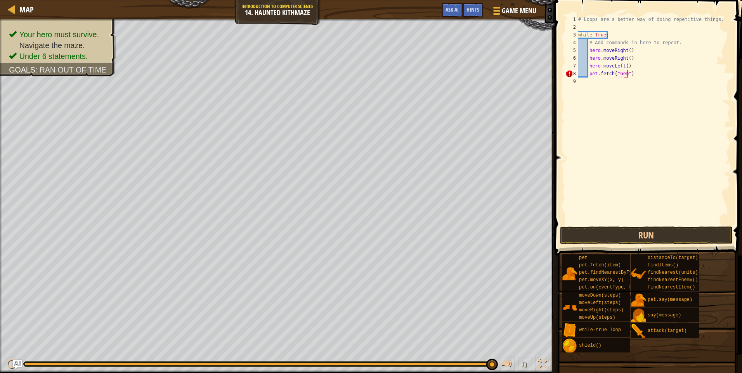
scroll to position [3, 4]
type textarea "pet.fetch("Gem")"
click at [637, 234] on button "Run" at bounding box center [646, 236] width 173 height 18
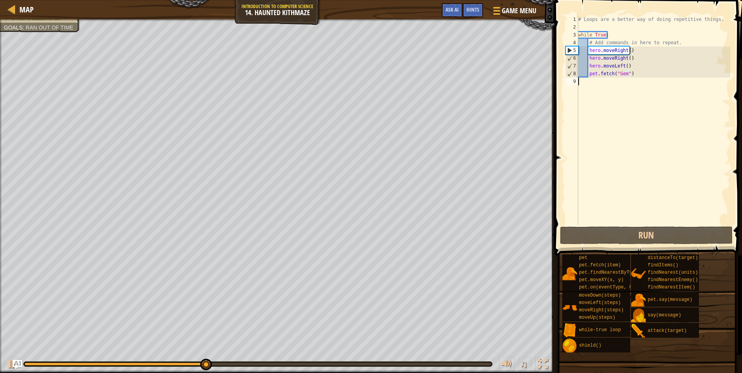
click at [636, 79] on div "# Loops are a better way of doing repetitive things. while True : # Add command…" at bounding box center [653, 128] width 154 height 225
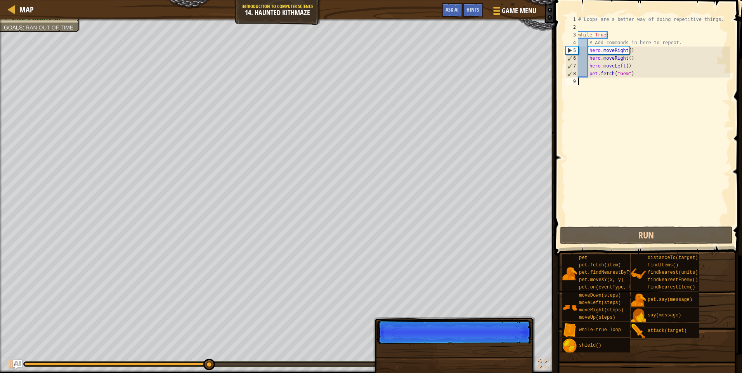
scroll to position [3, 0]
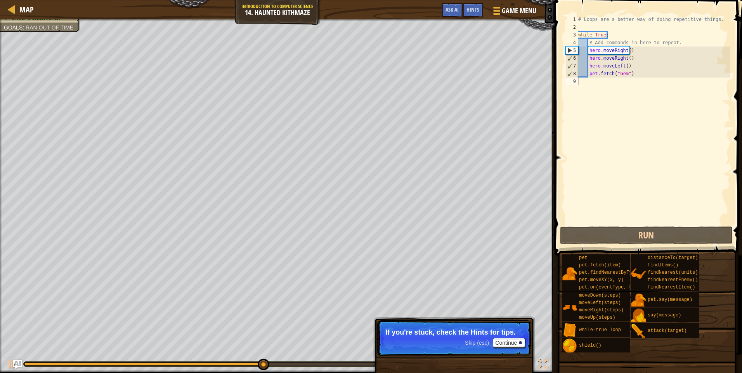
click at [475, 2] on div "Map Introduction to Computer Science 14. Haunted Kithmaze Game Menu Done Hints …" at bounding box center [277, 9] width 554 height 19
click at [474, 7] on span "Hints" at bounding box center [472, 9] width 13 height 7
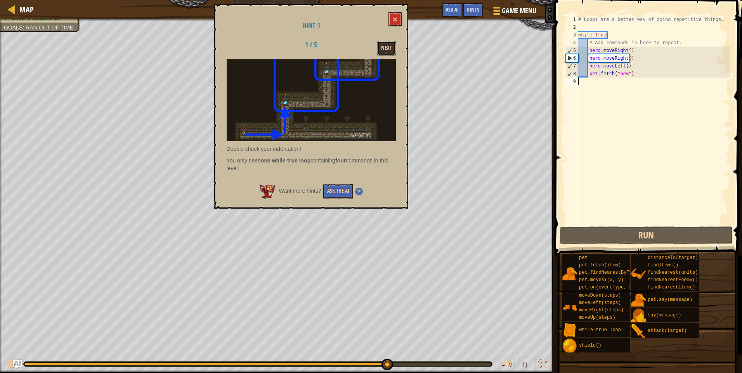
click at [388, 47] on button "Next" at bounding box center [386, 48] width 19 height 14
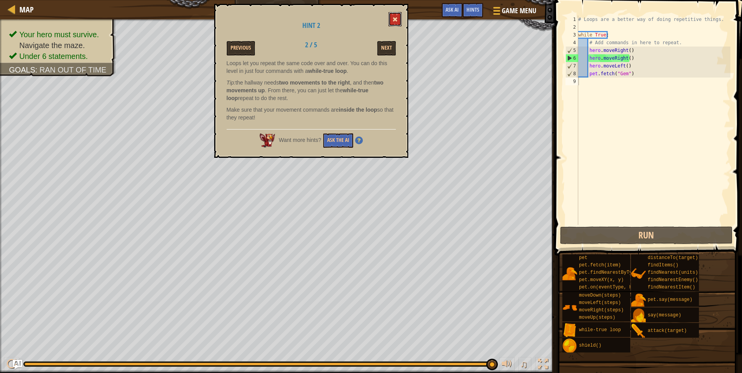
click at [400, 17] on button at bounding box center [394, 19] width 13 height 14
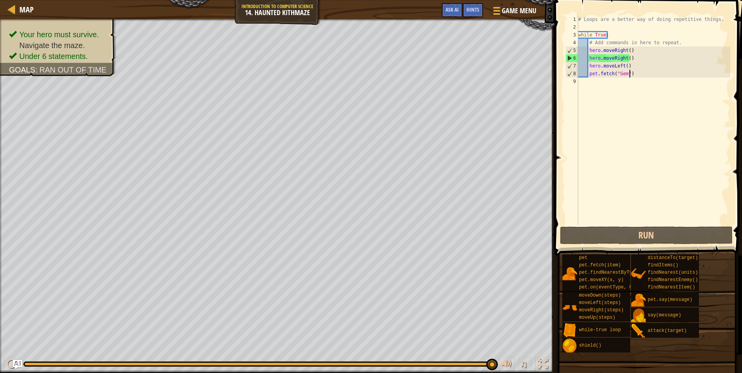
click at [632, 75] on div "# Loops are a better way of doing repetitive things. while True : # Add command…" at bounding box center [653, 128] width 154 height 225
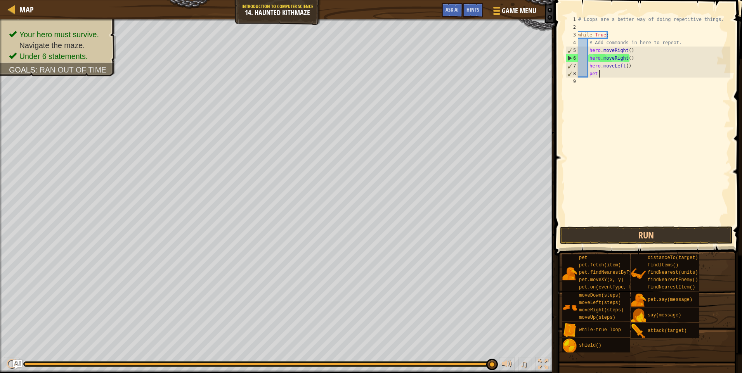
type textarea "p"
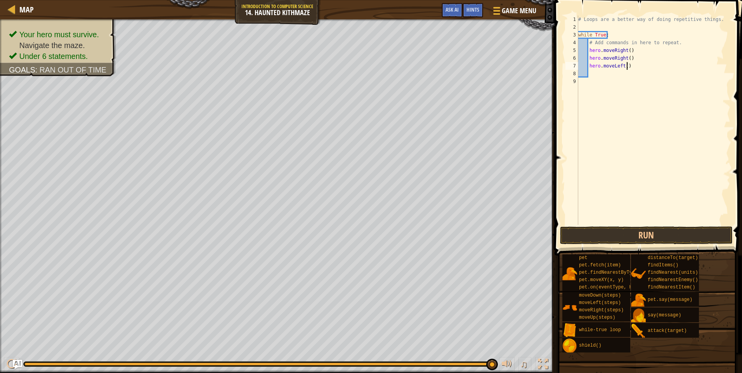
click at [630, 67] on div "# Loops are a better way of doing repetitive things. while True : # Add command…" at bounding box center [653, 128] width 154 height 225
type textarea "h"
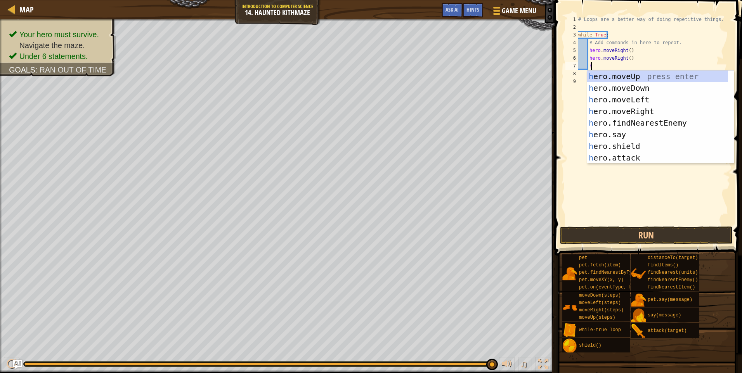
scroll to position [3, 1]
click at [632, 72] on div "h ero.moveUp press enter h ero.moveDown press enter h ero.moveLeft press enter …" at bounding box center [660, 129] width 147 height 116
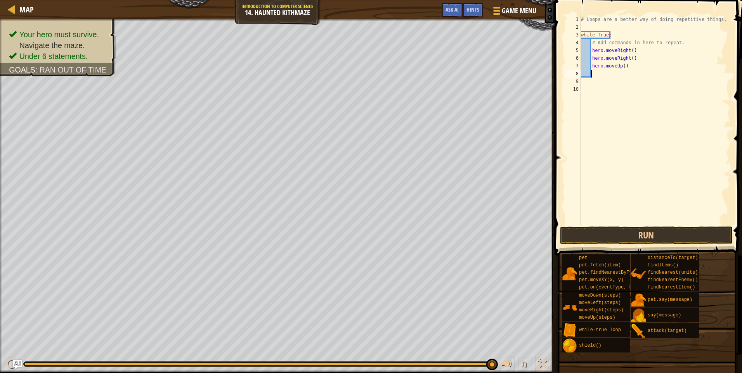
scroll to position [3, 0]
click at [621, 66] on div "# Loops are a better way of doing repetitive things. while True : # Add command…" at bounding box center [654, 128] width 151 height 225
type textarea "hero.moveUp(2)"
click at [636, 229] on button "Run" at bounding box center [646, 236] width 173 height 18
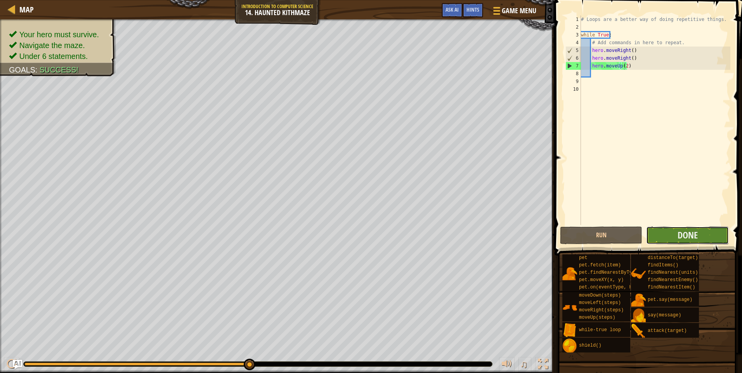
click at [676, 236] on button "Done" at bounding box center [687, 236] width 82 height 18
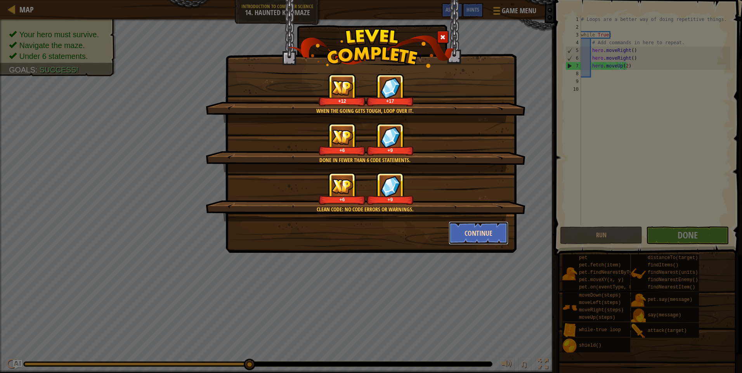
click at [472, 237] on button "Continue" at bounding box center [478, 232] width 60 height 23
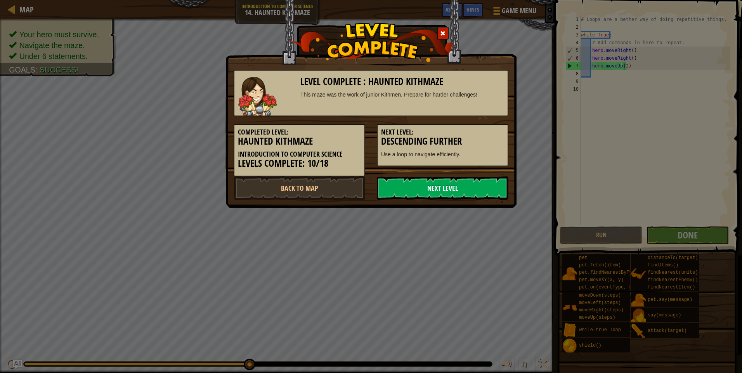
click at [406, 186] on link "Next Level" at bounding box center [442, 187] width 131 height 23
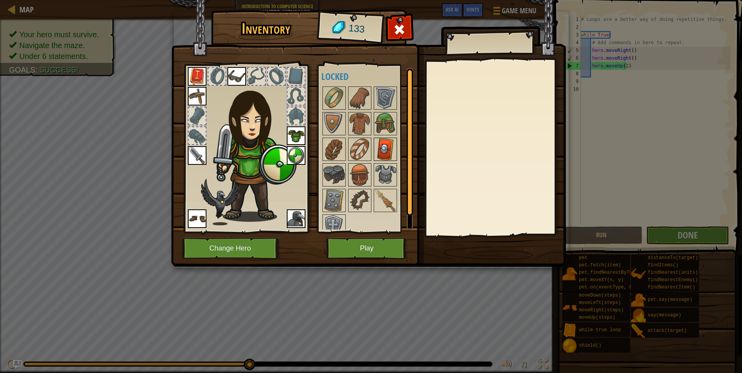
scroll to position [0, 0]
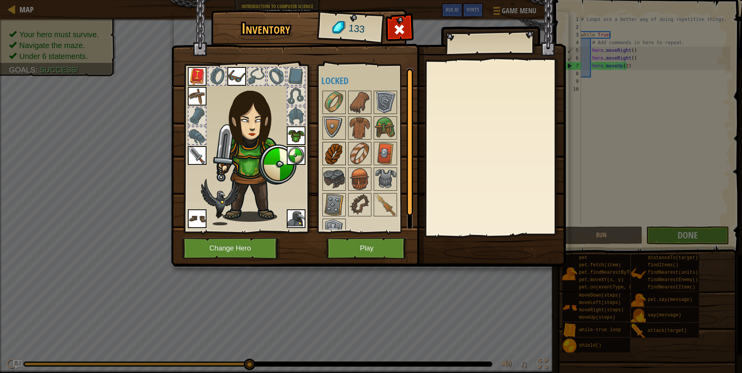
click at [331, 160] on img at bounding box center [334, 154] width 22 height 22
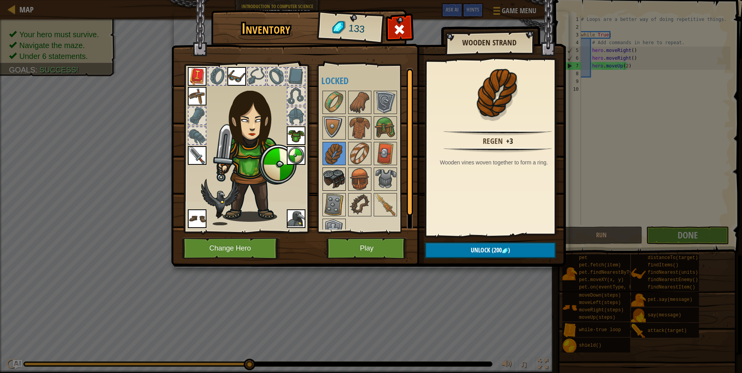
click at [337, 182] on img at bounding box center [334, 179] width 22 height 22
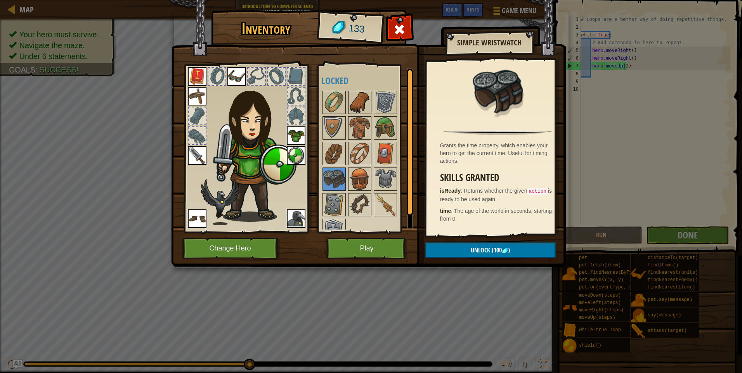
click at [355, 97] on img at bounding box center [360, 103] width 22 height 22
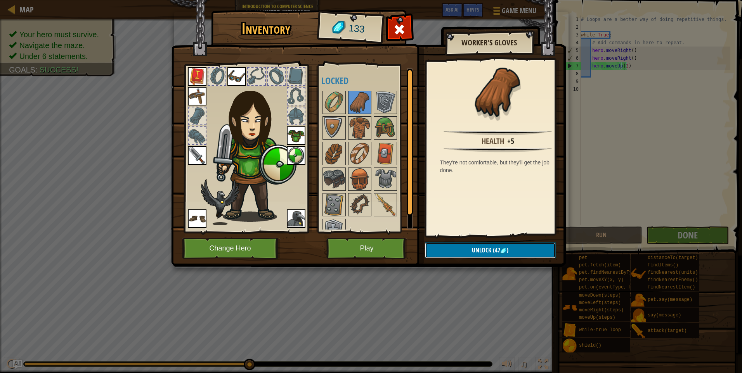
click at [515, 246] on button "Unlock (47 )" at bounding box center [490, 250] width 131 height 16
click at [514, 249] on button "Confirm" at bounding box center [490, 250] width 131 height 16
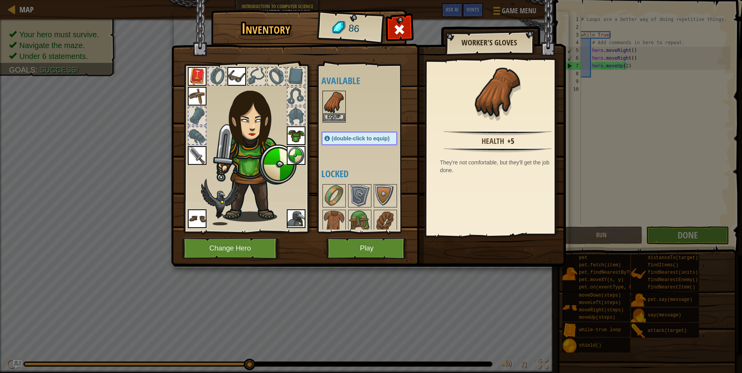
click at [339, 113] on img at bounding box center [334, 103] width 22 height 22
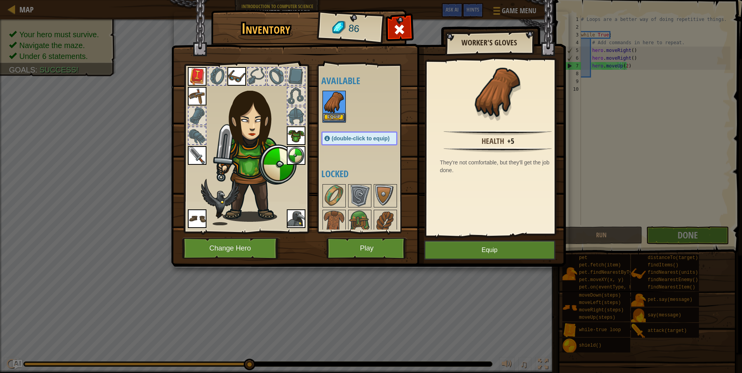
click at [339, 113] on img at bounding box center [334, 103] width 22 height 22
click at [339, 112] on img at bounding box center [334, 103] width 22 height 22
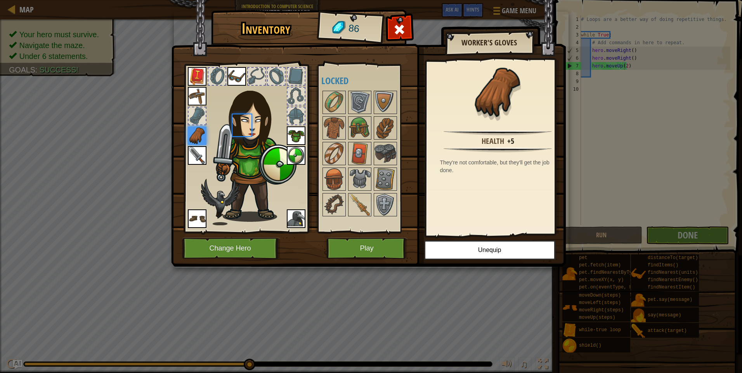
click at [339, 112] on img at bounding box center [334, 103] width 22 height 22
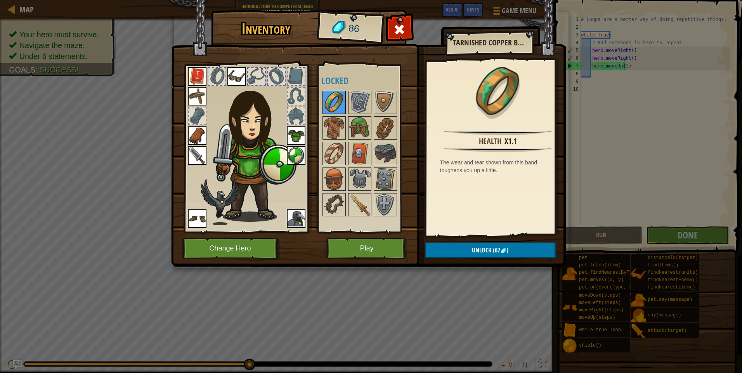
click at [335, 97] on img at bounding box center [334, 103] width 22 height 22
click at [366, 80] on h4 "Locked" at bounding box center [367, 81] width 92 height 10
click at [332, 124] on img at bounding box center [334, 128] width 22 height 22
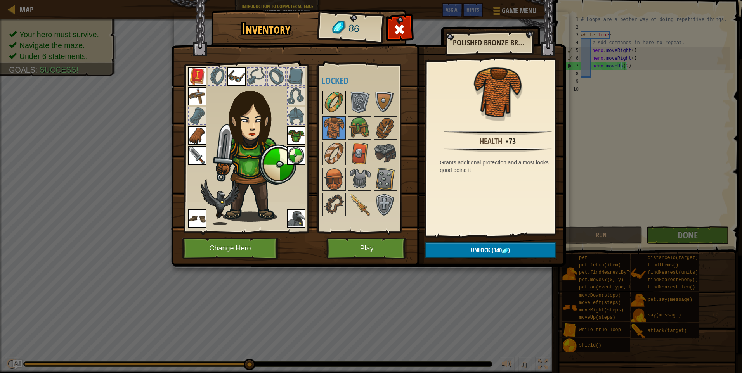
click at [339, 103] on img at bounding box center [334, 103] width 22 height 22
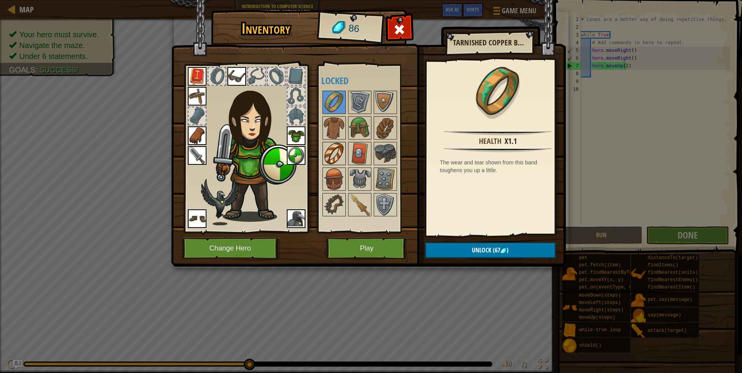
click at [330, 152] on img at bounding box center [334, 154] width 22 height 22
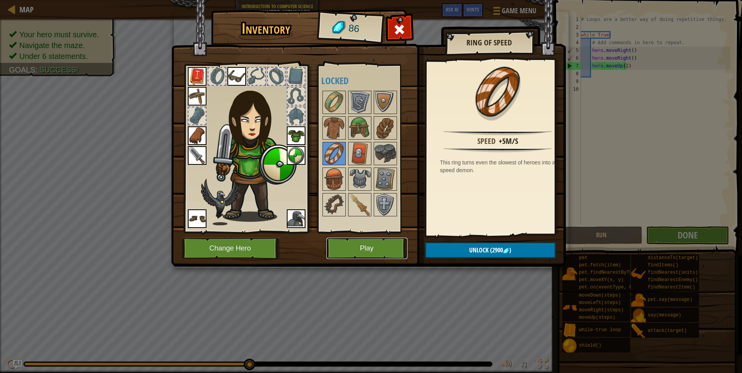
click at [370, 247] on button "Play" at bounding box center [366, 248] width 81 height 21
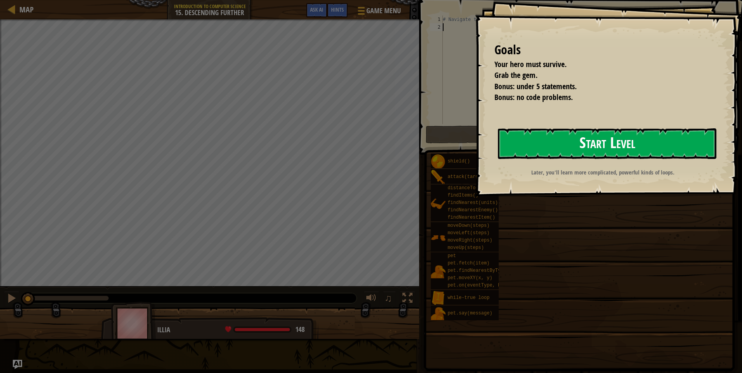
click at [592, 141] on button "Start Level" at bounding box center [607, 143] width 218 height 31
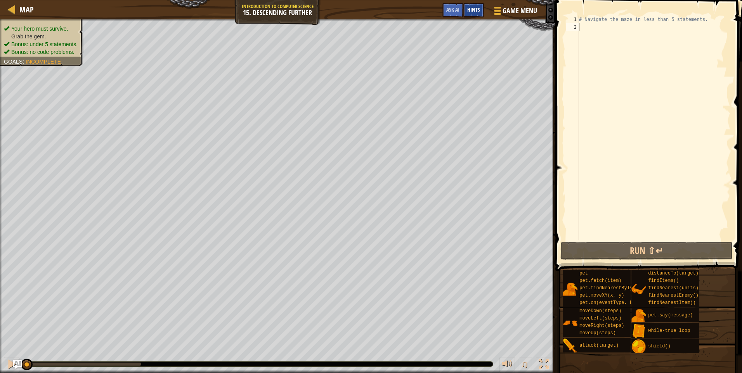
click at [477, 14] on div "Hints" at bounding box center [473, 10] width 21 height 14
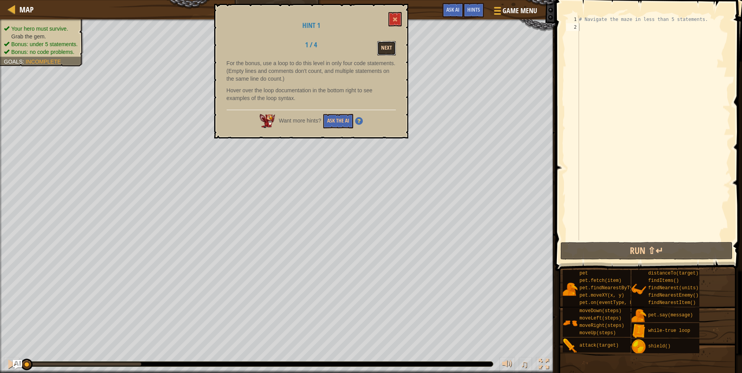
click at [387, 50] on button "Next" at bounding box center [386, 48] width 19 height 14
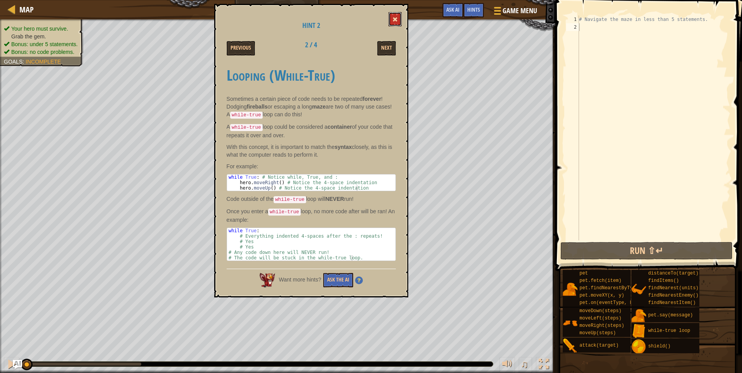
click at [391, 16] on button at bounding box center [394, 19] width 13 height 14
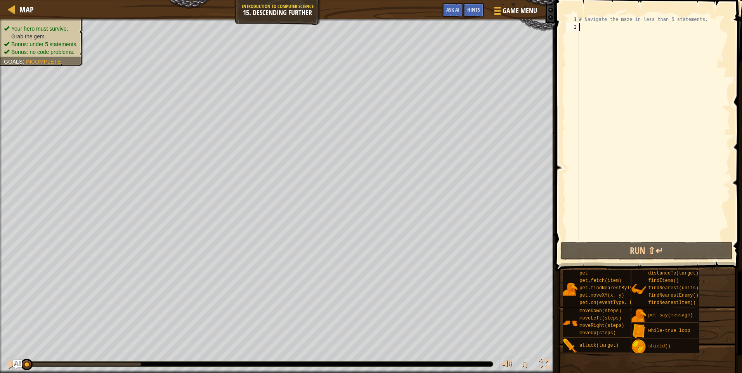
click at [588, 24] on div "# Navigate the maze in less than 5 statements." at bounding box center [653, 136] width 153 height 240
type textarea "w"
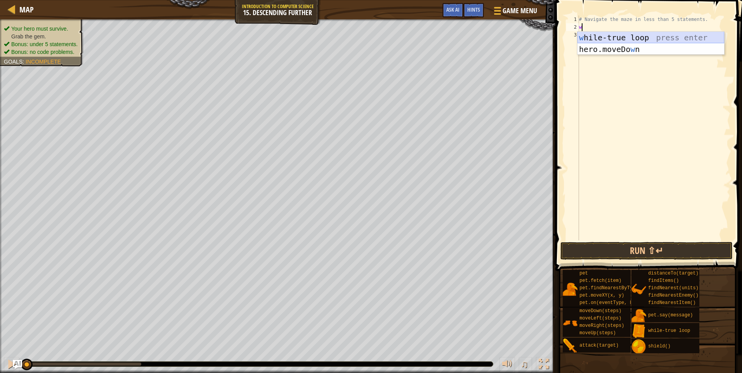
click at [617, 38] on div "w [PERSON_NAME]-true loop press enter hero.moveDo w n press enter" at bounding box center [650, 55] width 147 height 47
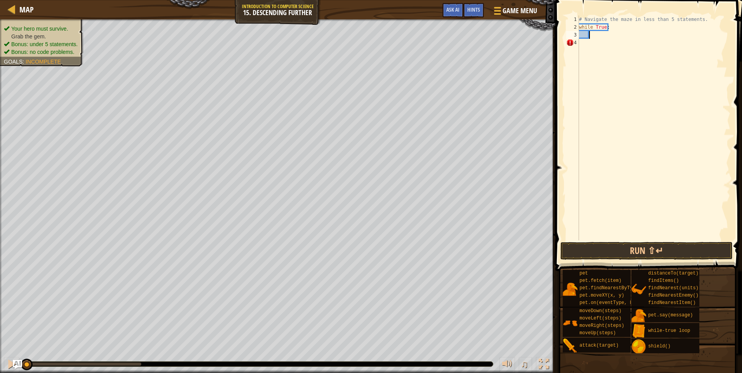
type textarea "m"
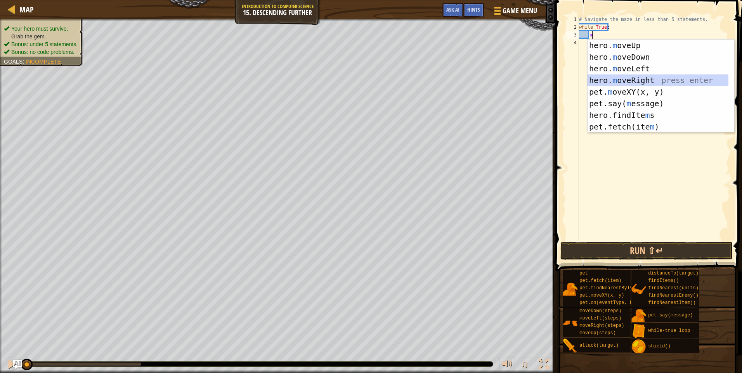
click at [618, 75] on div "hero. m oveUp press enter hero. m oveDown press enter hero. m oveLeft press ent…" at bounding box center [657, 98] width 141 height 116
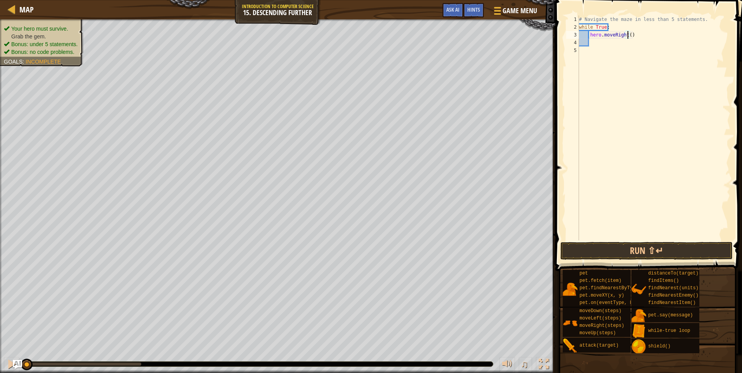
click at [628, 36] on div "# Navigate the maze in less than 5 statements. while True : hero . moveRight ( )" at bounding box center [653, 136] width 153 height 240
type textarea "hero.moveRight(2)"
click at [592, 43] on div "# Navigate the maze in less than 5 statements. while True : hero . moveRight ( …" at bounding box center [653, 136] width 153 height 240
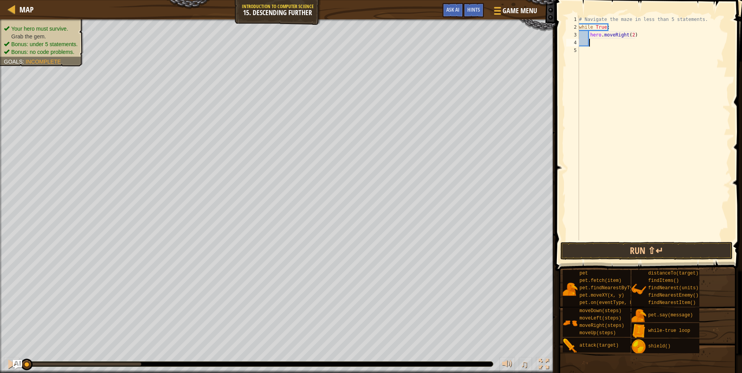
type textarea "h"
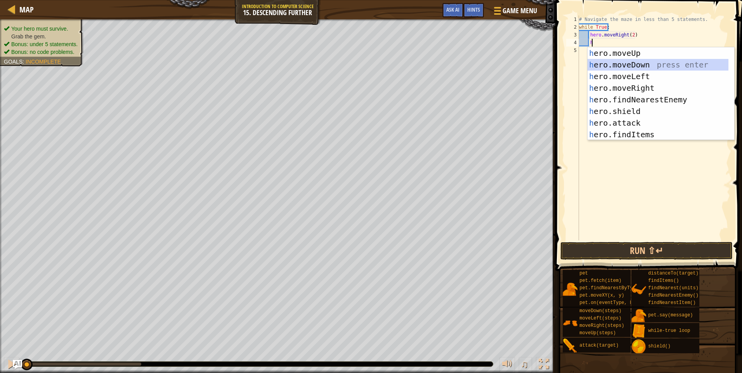
click at [639, 65] on div "h ero.moveUp press enter h ero.moveDown press enter h ero.moveLeft press enter …" at bounding box center [657, 105] width 141 height 116
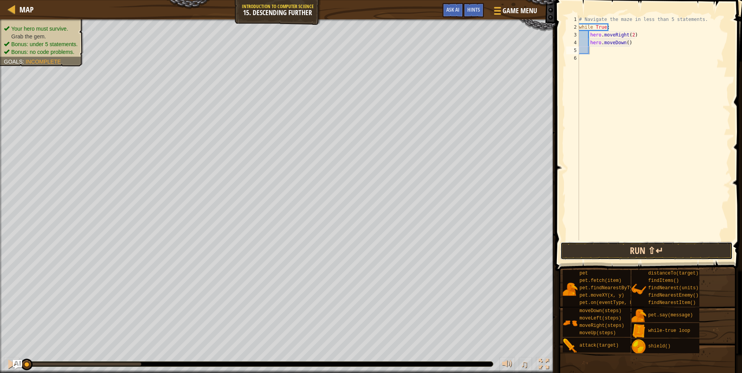
click at [657, 246] on button "Run ⇧↵" at bounding box center [646, 251] width 172 height 18
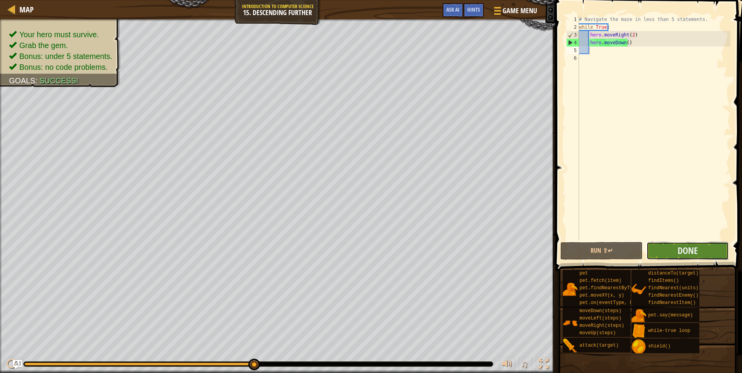
click at [661, 247] on button "Done" at bounding box center [687, 251] width 82 height 18
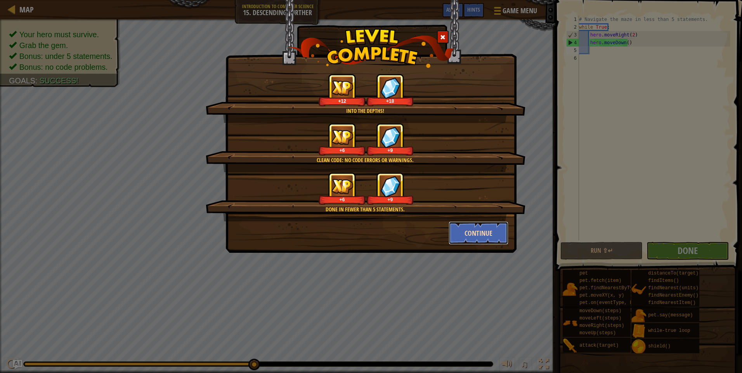
click at [465, 231] on button "Continue" at bounding box center [478, 232] width 60 height 23
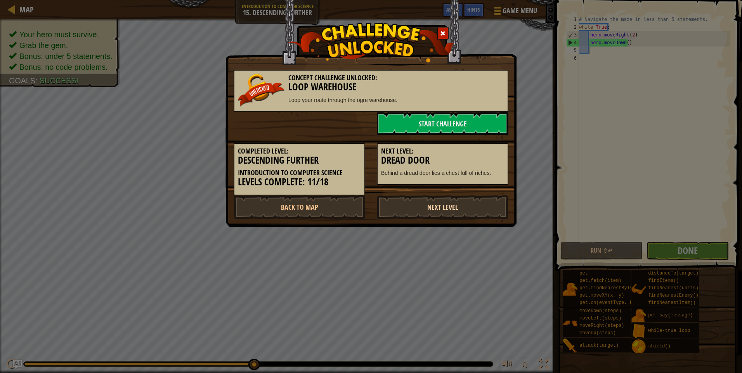
click at [402, 210] on link "Next Level" at bounding box center [442, 206] width 131 height 23
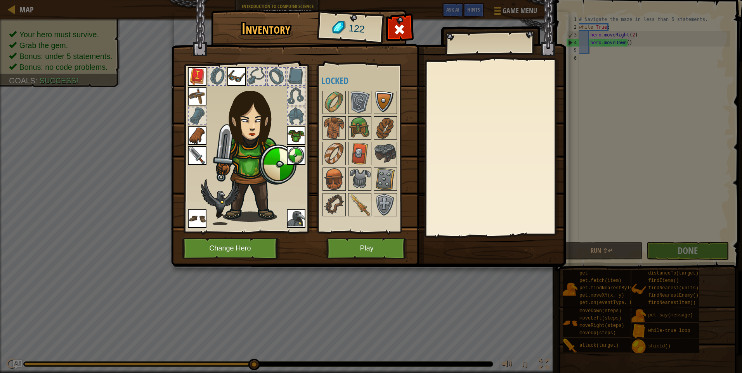
click at [384, 99] on img at bounding box center [385, 103] width 22 height 22
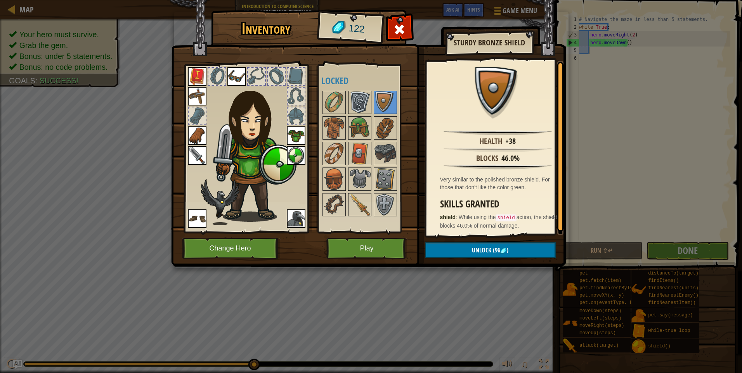
click at [366, 96] on img at bounding box center [360, 103] width 22 height 22
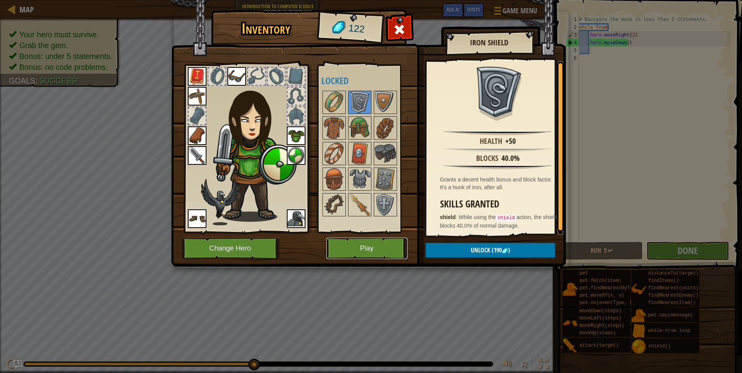
click at [382, 246] on button "Play" at bounding box center [366, 248] width 81 height 21
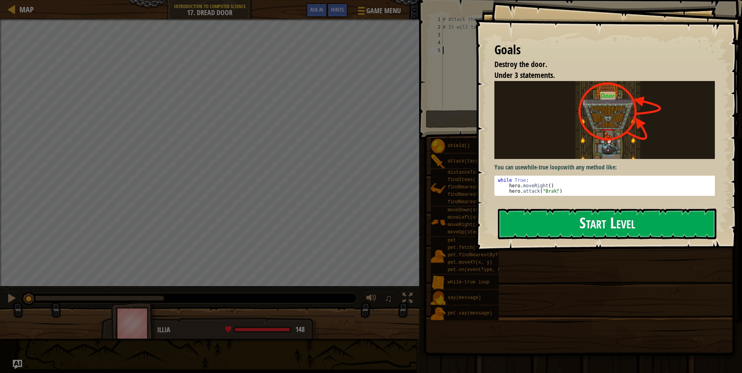
click at [534, 225] on button "Start Level" at bounding box center [607, 224] width 218 height 31
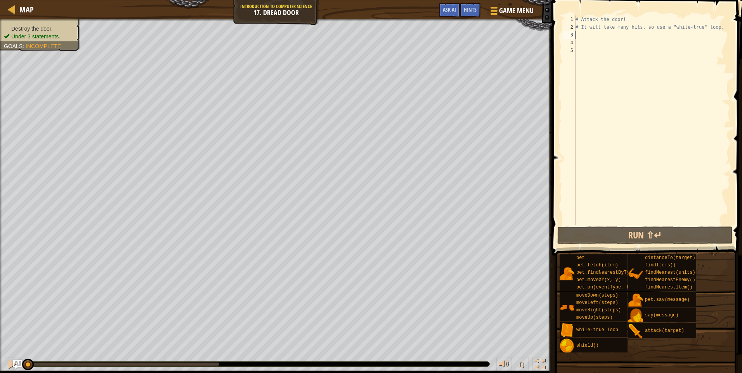
click at [586, 33] on div "# Attack the door! # It will take many hits, so use a "while-true" loop." at bounding box center [652, 128] width 156 height 225
type textarea "w"
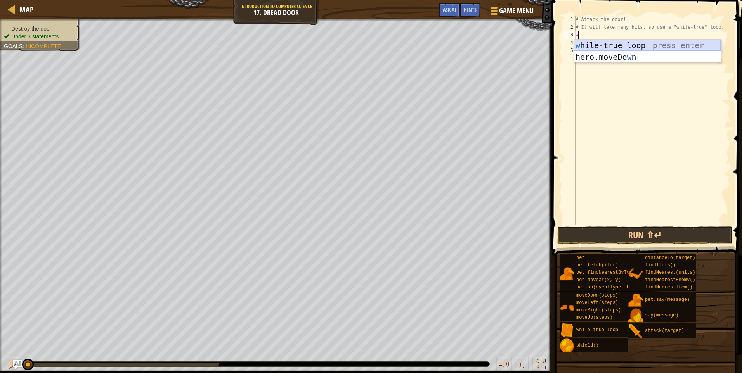
click at [602, 43] on div "w [PERSON_NAME]-true loop press enter hero.moveDo w n press enter" at bounding box center [647, 63] width 147 height 47
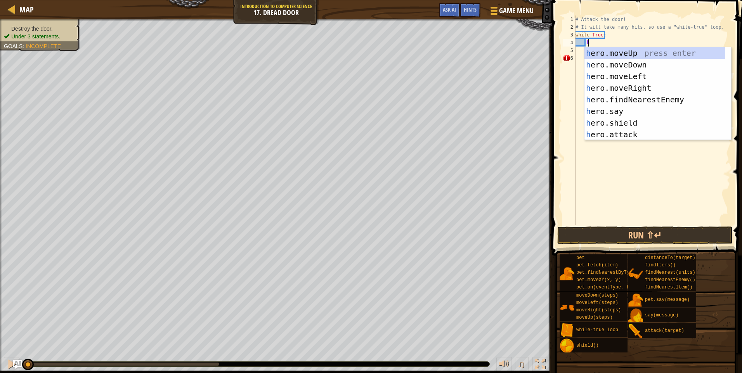
scroll to position [3, 1]
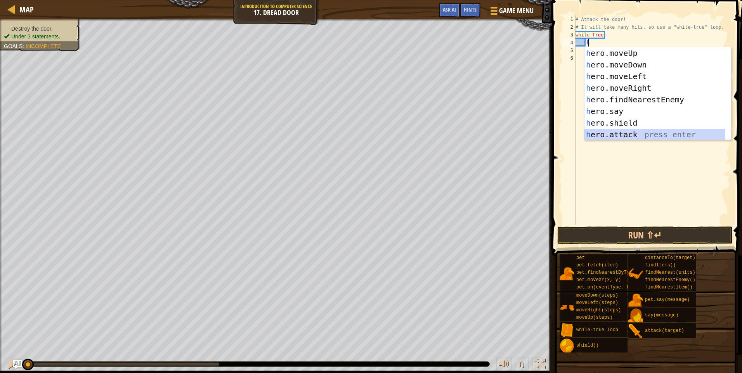
click at [623, 130] on div "h ero.moveUp press enter h ero.moveDown press enter h ero.moveLeft press enter …" at bounding box center [654, 105] width 141 height 116
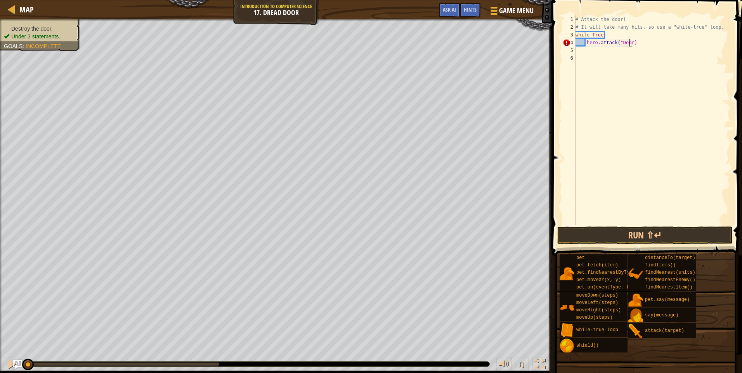
scroll to position [3, 5]
type textarea "hero.attack("Door")"
click at [611, 241] on button "Run ⇧↵" at bounding box center [644, 236] width 175 height 18
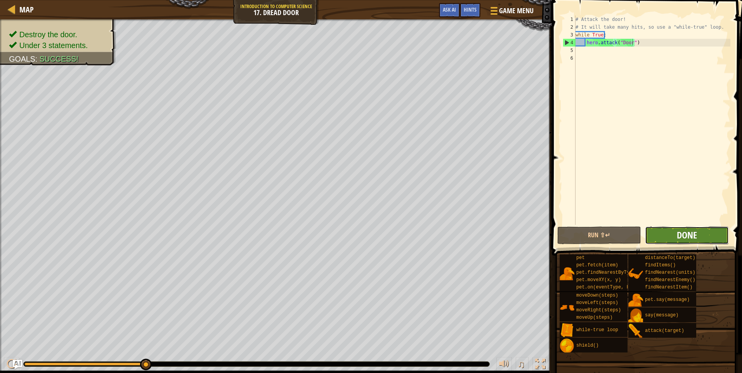
click at [682, 236] on span "Done" at bounding box center [686, 235] width 20 height 12
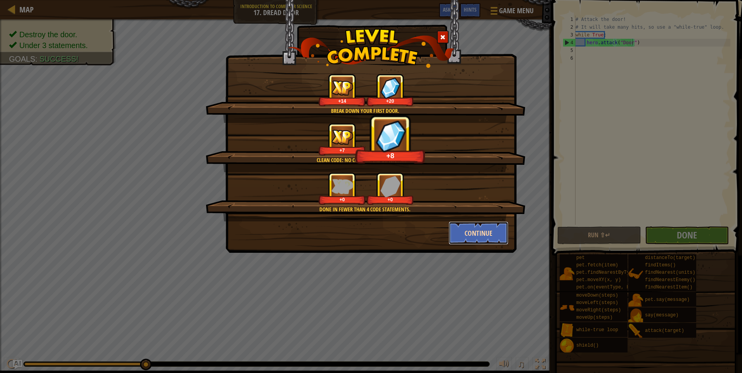
click at [469, 232] on button "Continue" at bounding box center [478, 232] width 60 height 23
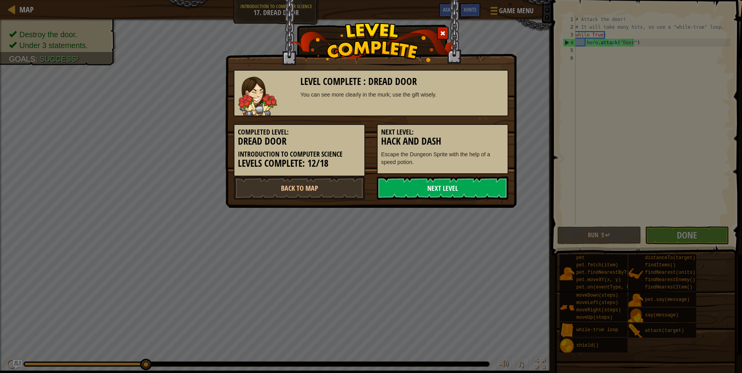
click at [448, 186] on link "Next Level" at bounding box center [442, 187] width 131 height 23
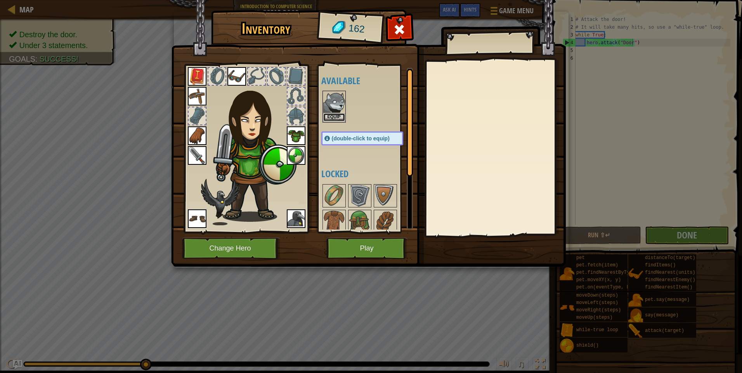
click at [329, 114] on button "Equip" at bounding box center [334, 117] width 22 height 8
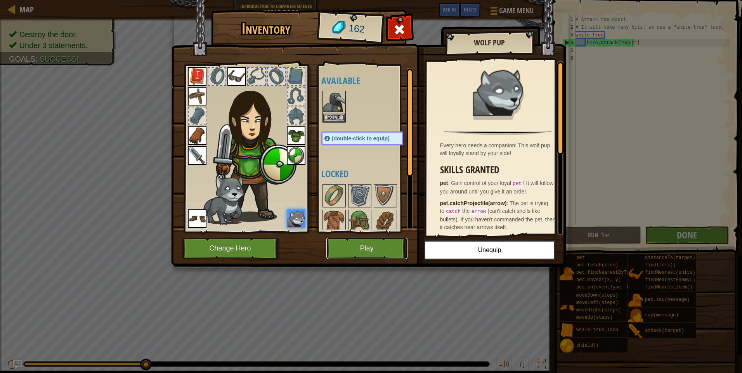
click at [357, 247] on button "Play" at bounding box center [366, 248] width 81 height 21
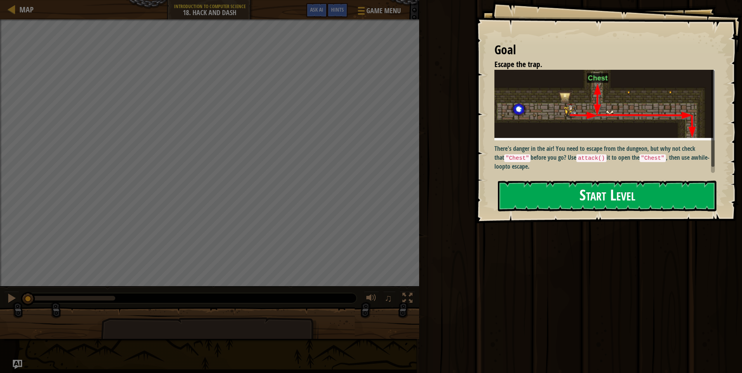
click at [602, 198] on button "Start Level" at bounding box center [607, 196] width 218 height 31
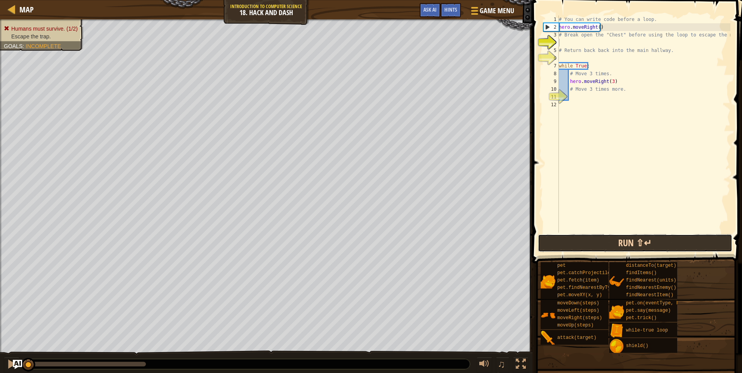
click at [649, 241] on button "Run ⇧↵" at bounding box center [635, 243] width 194 height 18
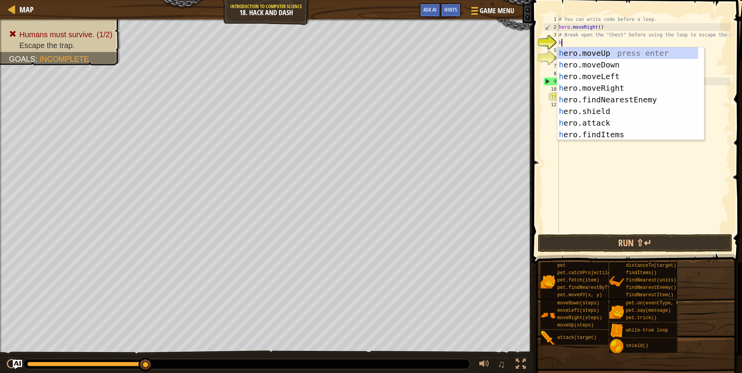
scroll to position [3, 0]
click at [604, 118] on div "h ero.moveUp press enter h ero.moveDown press enter h ero.moveLeft press enter …" at bounding box center [627, 105] width 141 height 116
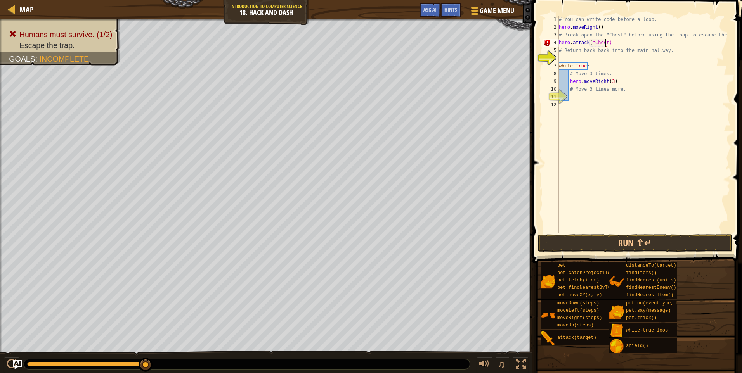
scroll to position [3, 4]
type textarea "hero.attack("Chest")"
click at [610, 243] on button "Run ⇧↵" at bounding box center [635, 243] width 194 height 18
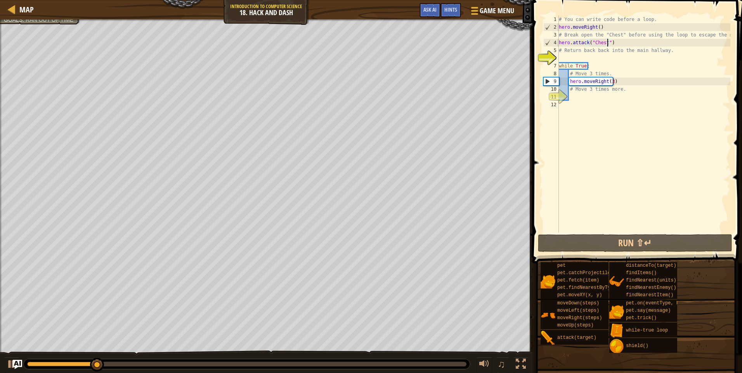
click at [569, 57] on div "# You can write code before a loop. hero . moveRight ( ) # Break open the "Ches…" at bounding box center [643, 132] width 173 height 233
type textarea "h"
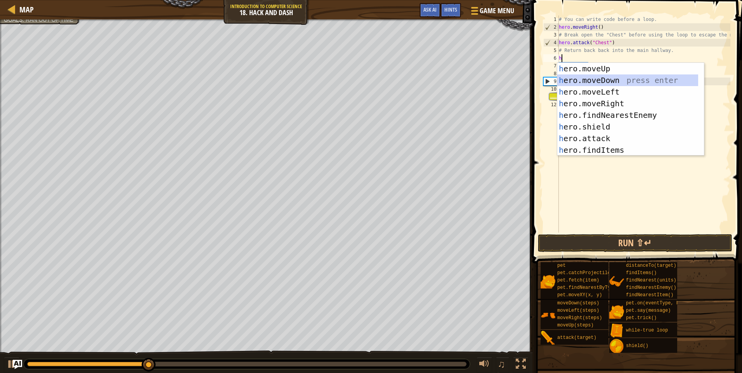
click at [610, 80] on div "h ero.moveUp press enter h ero.moveDown press enter h ero.moveLeft press enter …" at bounding box center [627, 121] width 141 height 116
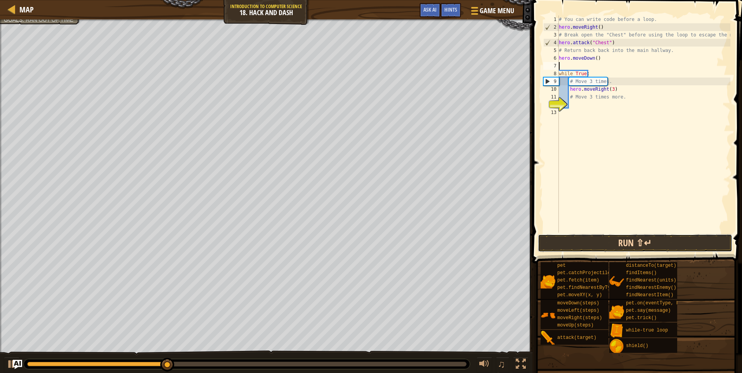
click at [626, 240] on button "Run ⇧↵" at bounding box center [635, 243] width 194 height 18
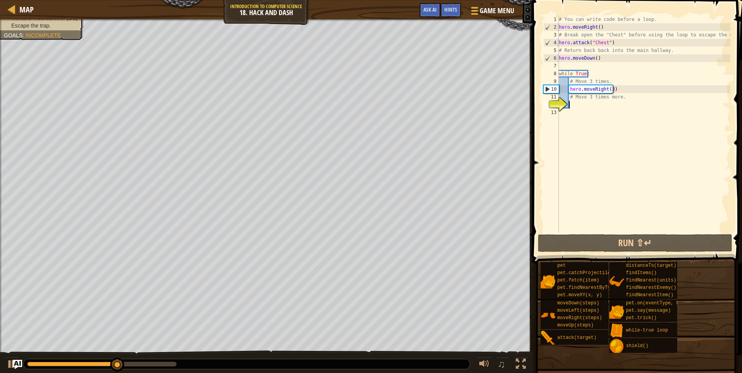
click at [578, 105] on div "# You can write code before a loop. hero . moveRight ( ) # Break open the "Ches…" at bounding box center [643, 132] width 173 height 233
type textarea "h"
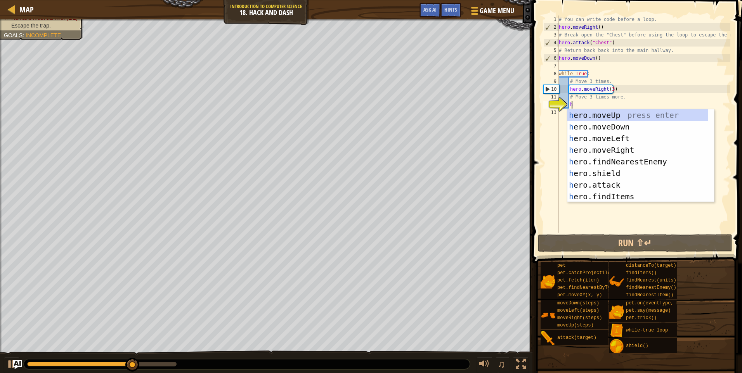
scroll to position [3, 0]
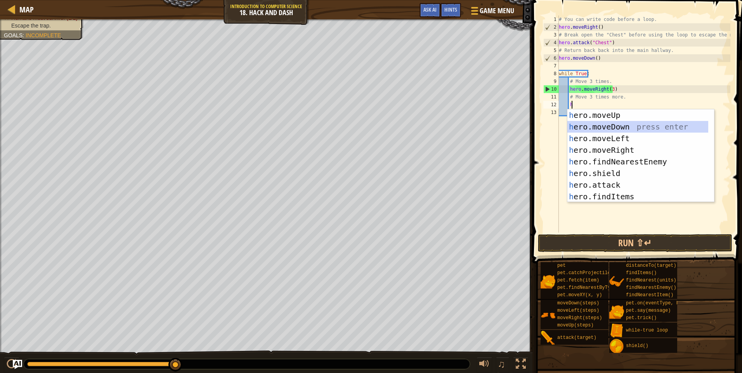
click at [619, 122] on div "h ero.moveUp press enter h ero.moveDown press enter h ero.moveLeft press enter …" at bounding box center [637, 167] width 141 height 116
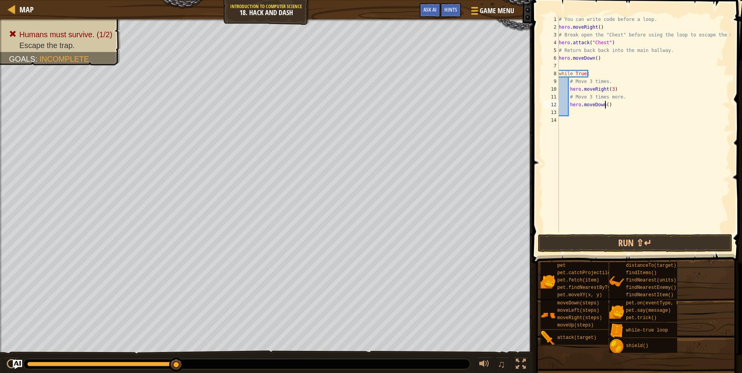
click at [604, 105] on div "# You can write code before a loop. hero . moveRight ( ) # Break open the "Ches…" at bounding box center [643, 132] width 173 height 233
type textarea "hero.moveDown(3)"
click at [617, 235] on button "Run ⇧↵" at bounding box center [635, 243] width 194 height 18
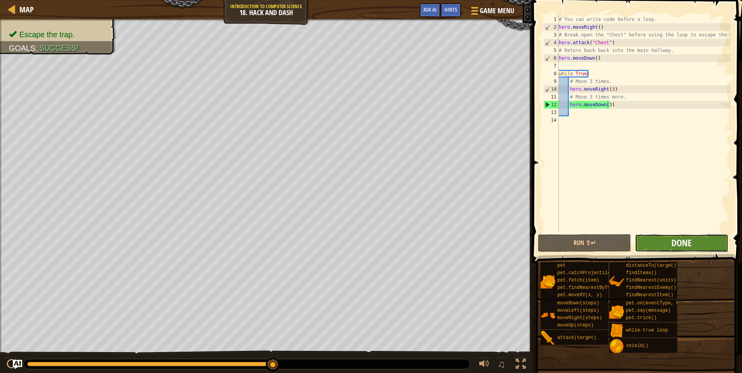
click at [681, 237] on span "Done" at bounding box center [681, 243] width 20 height 12
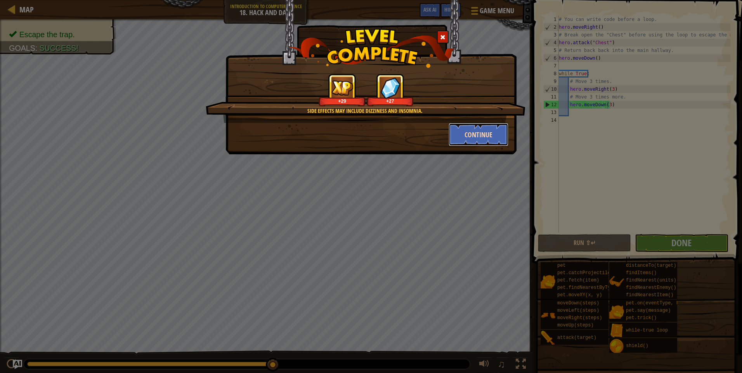
click at [471, 137] on button "Continue" at bounding box center [478, 134] width 60 height 23
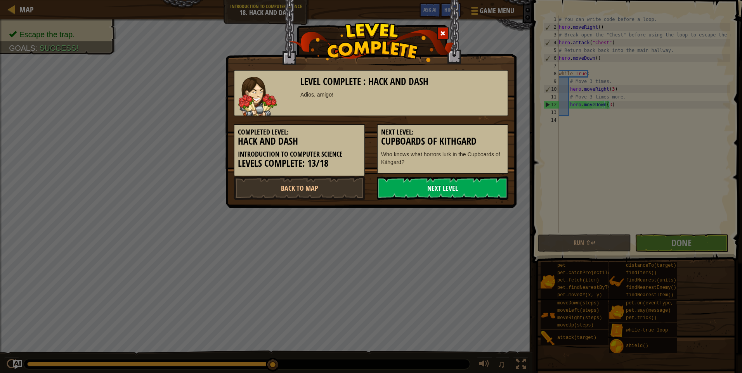
click at [423, 188] on link "Next Level" at bounding box center [442, 187] width 131 height 23
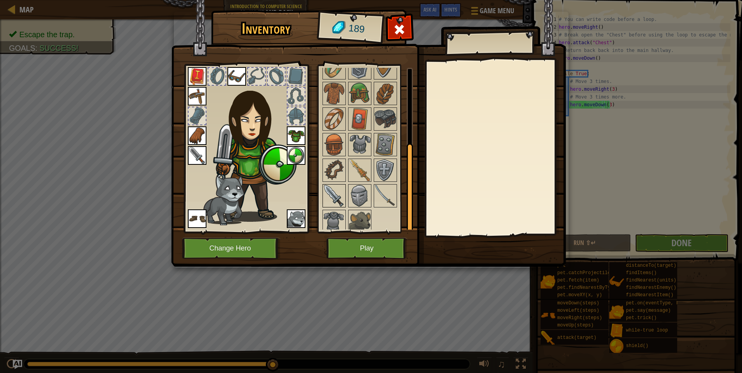
scroll to position [133, 0]
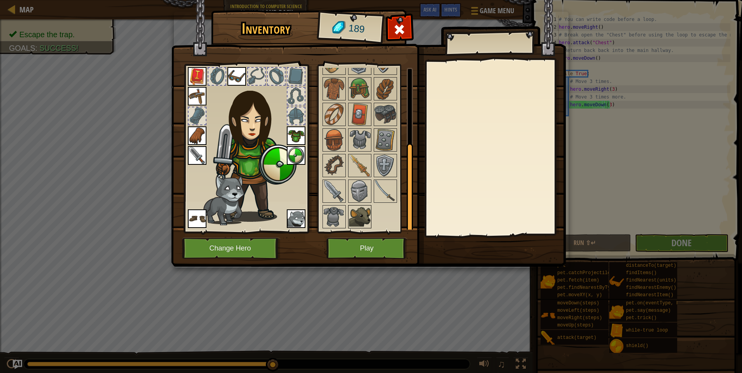
click at [362, 222] on img at bounding box center [360, 217] width 22 height 22
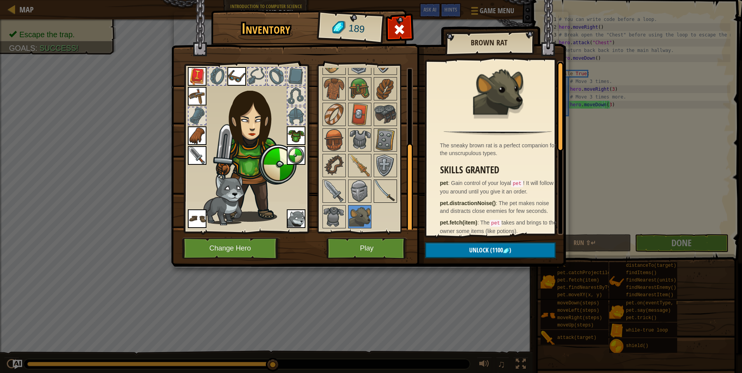
click at [381, 202] on div at bounding box center [385, 191] width 23 height 23
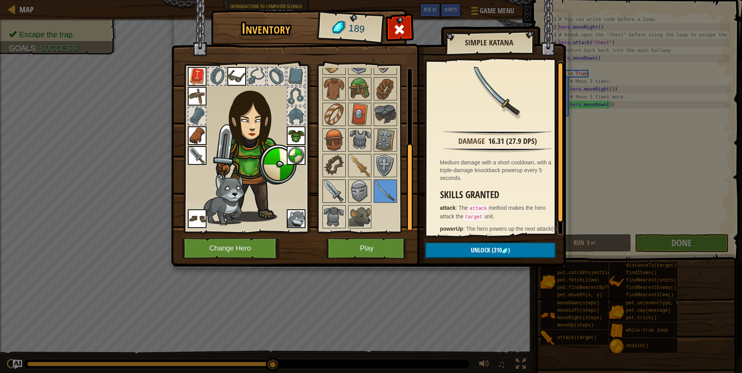
click at [325, 194] on img at bounding box center [334, 191] width 22 height 22
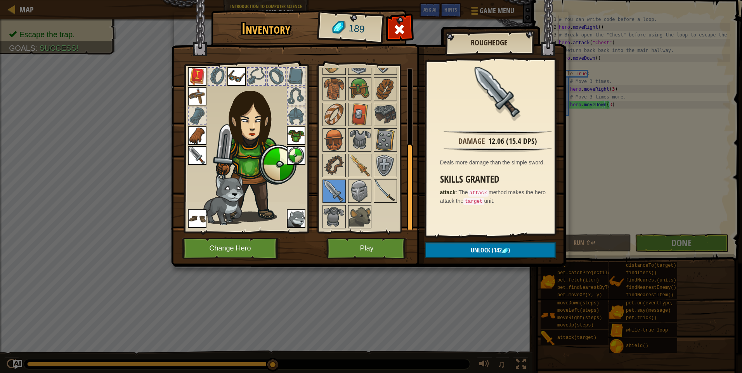
click at [384, 185] on img at bounding box center [385, 191] width 22 height 22
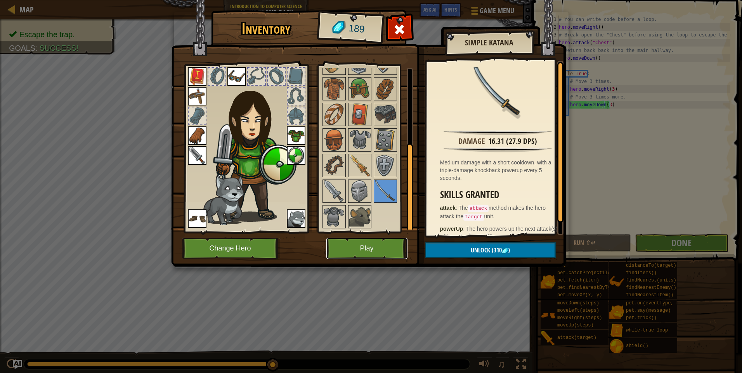
click at [384, 248] on button "Play" at bounding box center [366, 248] width 81 height 21
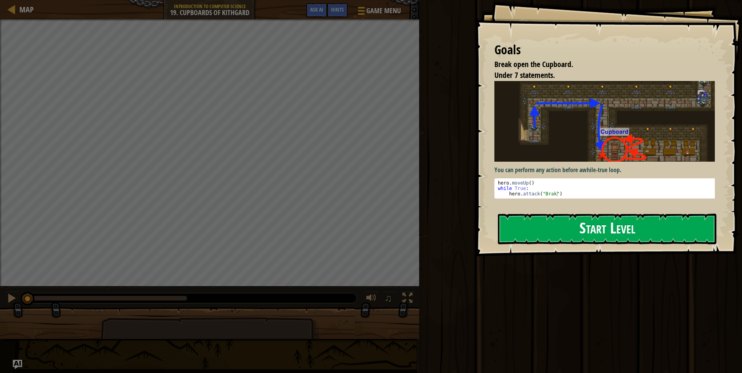
click at [602, 225] on button "Start Level" at bounding box center [607, 229] width 218 height 31
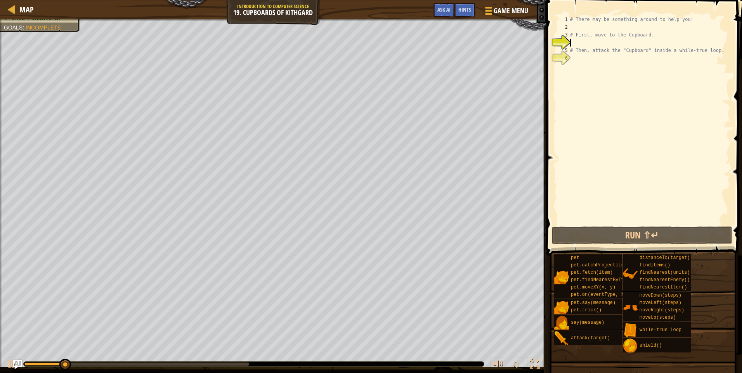
click at [581, 24] on div "# There may be something around to help you! # First, move to the Cupboard. # T…" at bounding box center [649, 128] width 162 height 225
type textarea "h"
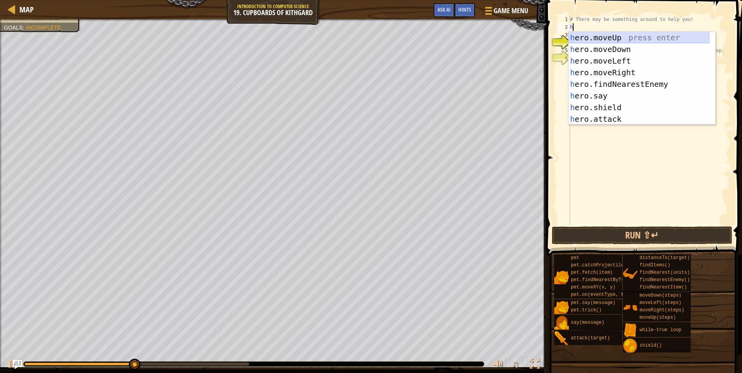
click at [604, 40] on div "h ero.moveUp press enter h ero.moveDown press enter h ero.moveLeft press enter …" at bounding box center [638, 90] width 141 height 116
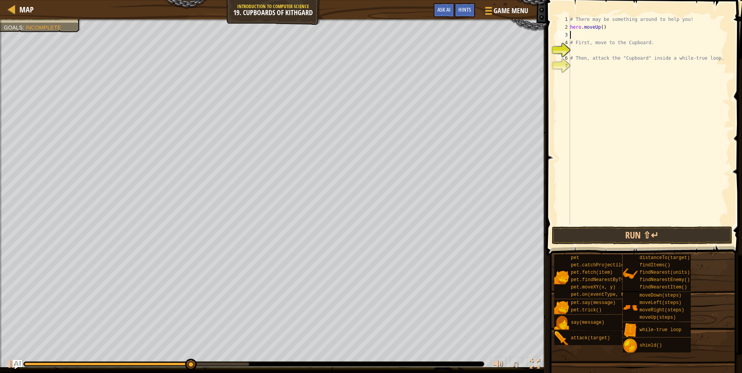
type textarea "w"
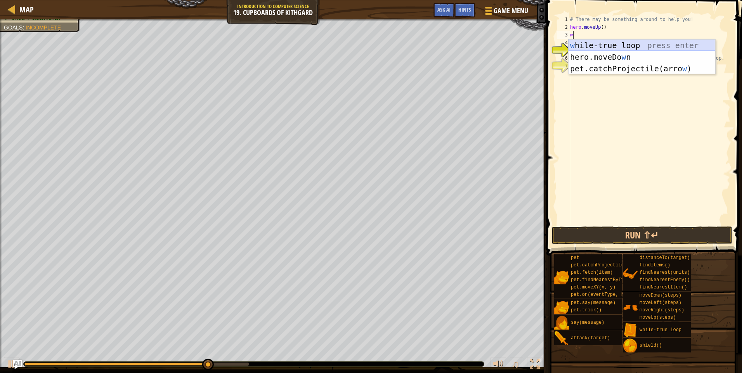
click at [600, 47] on div "w [PERSON_NAME]-true loop press enter hero.moveDo w n press enter pet.catchProj…" at bounding box center [641, 69] width 147 height 58
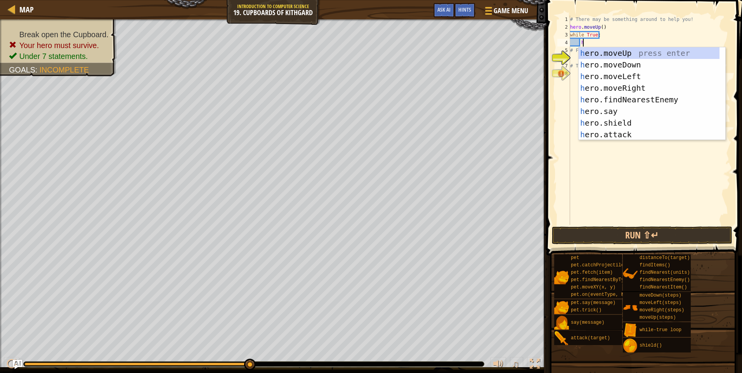
scroll to position [3, 0]
click at [611, 136] on div "h ero.moveUp press enter h ero.moveDown press enter h ero.moveLeft press enter …" at bounding box center [648, 105] width 141 height 116
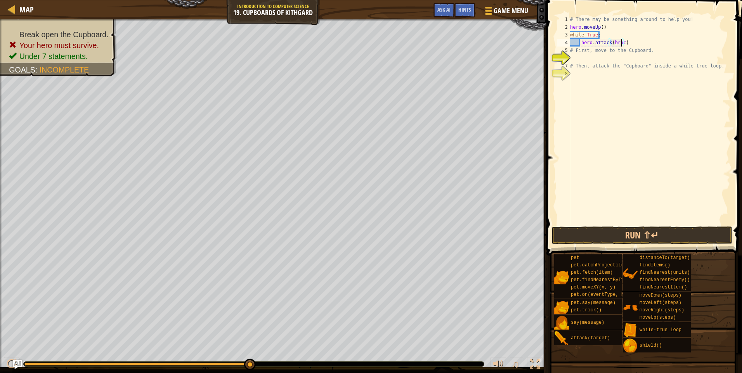
scroll to position [3, 4]
click at [583, 233] on button "Run ⇧↵" at bounding box center [642, 236] width 181 height 18
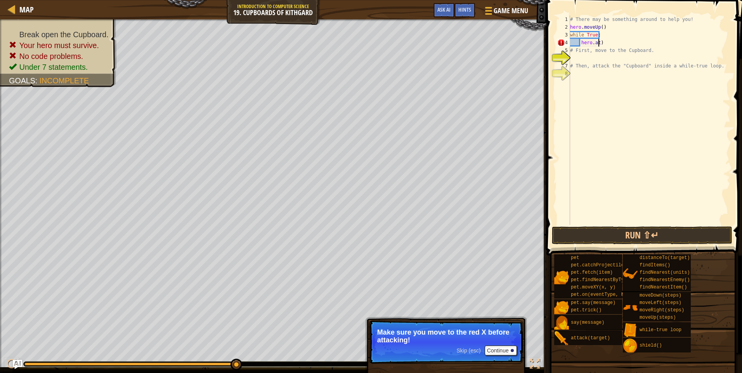
scroll to position [3, 1]
click at [607, 35] on div "# There may be something around to help you! hero . moveUp ( ) while True : ) #…" at bounding box center [649, 128] width 162 height 225
type textarea "w"
type textarea "h"
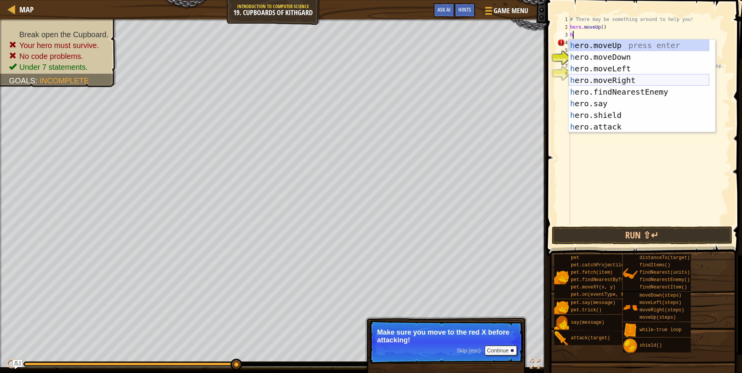
click at [624, 79] on div "h ero.moveUp press enter h ero.moveDown press enter h ero.moveLeft press enter …" at bounding box center [638, 98] width 141 height 116
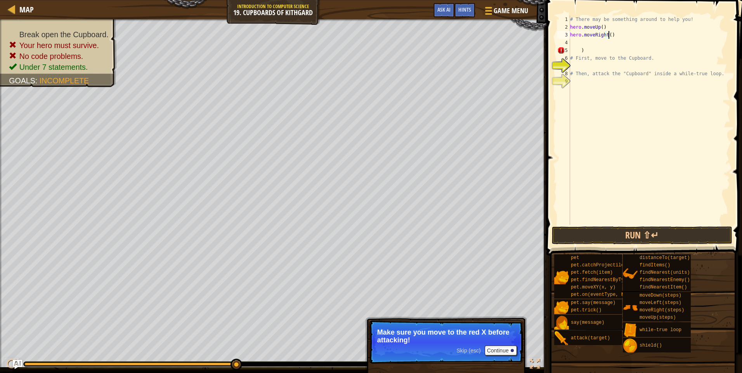
click at [608, 36] on div "# There may be something around to help you! hero . moveUp ( ) hero . moveRight…" at bounding box center [649, 128] width 162 height 225
click at [582, 52] on div "# There may be something around to help you! hero . moveUp ( ) hero . moveRight…" at bounding box center [649, 128] width 162 height 225
type textarea ")"
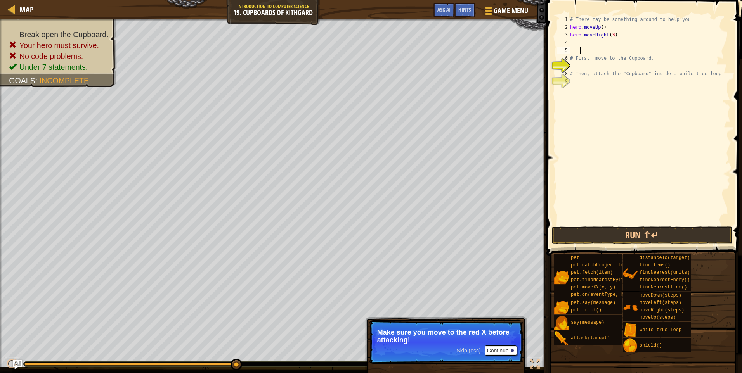
click at [571, 40] on div "# There may be something around to help you! hero . moveUp ( ) hero . moveRight…" at bounding box center [649, 128] width 162 height 225
type textarea "h"
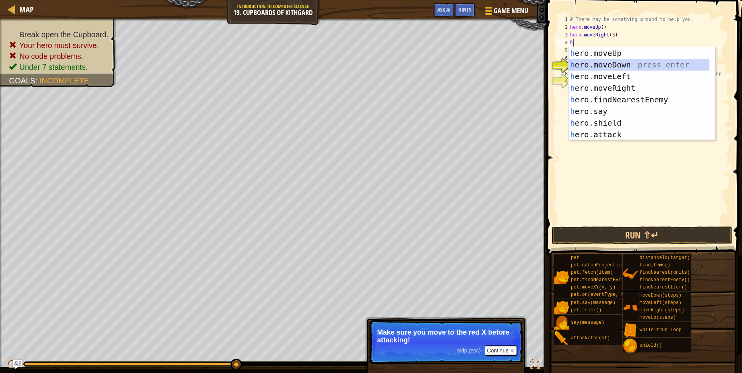
click at [617, 64] on div "h ero.moveUp press enter h ero.moveDown press enter h ero.moveLeft press enter …" at bounding box center [638, 105] width 141 height 116
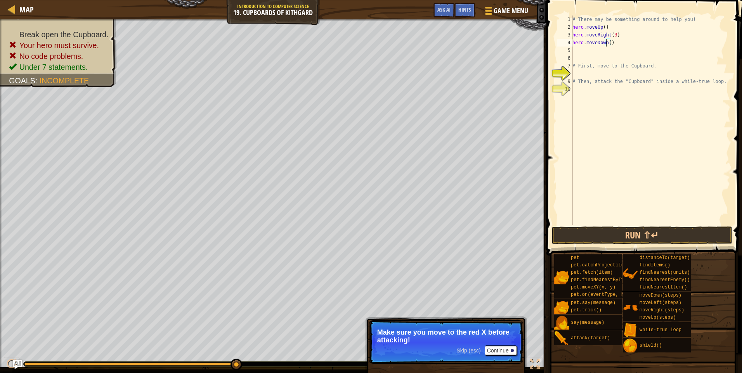
click at [606, 45] on div "# There may be something around to help you! hero . moveUp ( ) hero . moveRight…" at bounding box center [650, 128] width 159 height 225
click at [608, 42] on div "# There may be something around to help you! hero . moveUp ( ) hero . moveRight…" at bounding box center [650, 128] width 159 height 225
type textarea "hero.moveDown(2)"
click at [577, 50] on div "# There may be something around to help you! hero . moveUp ( ) hero . moveRight…" at bounding box center [650, 128] width 159 height 225
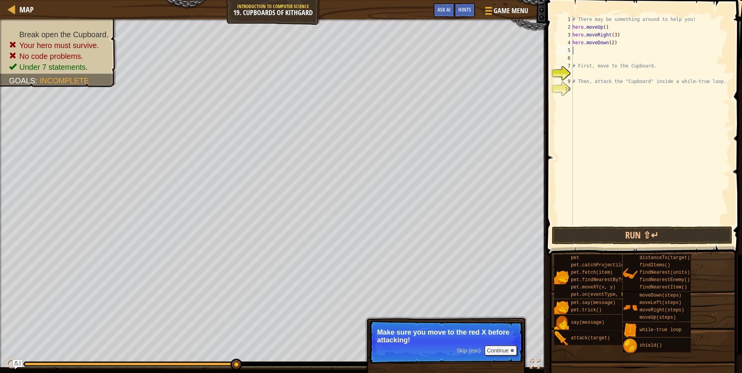
scroll to position [3, 0]
type textarea "w"
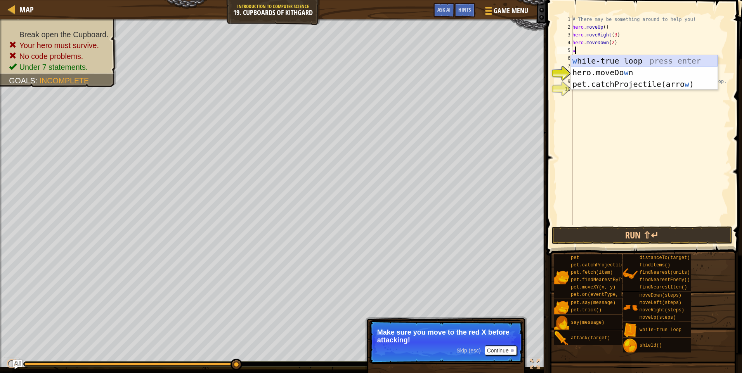
click at [601, 61] on div "w [PERSON_NAME]-true loop press enter hero.moveDo w n press enter pet.catchProj…" at bounding box center [644, 84] width 147 height 58
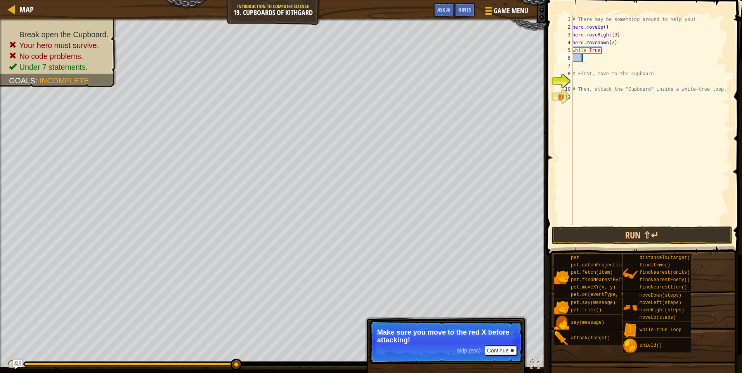
scroll to position [3, 0]
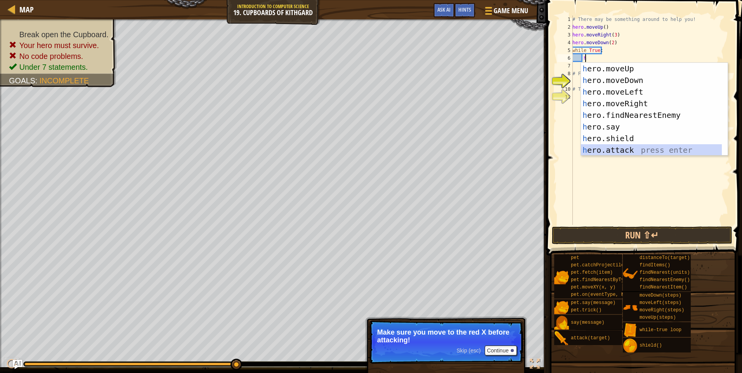
click at [596, 145] on div "h ero.moveUp press enter h ero.moveDown press enter h ero.moveLeft press enter …" at bounding box center [651, 121] width 141 height 116
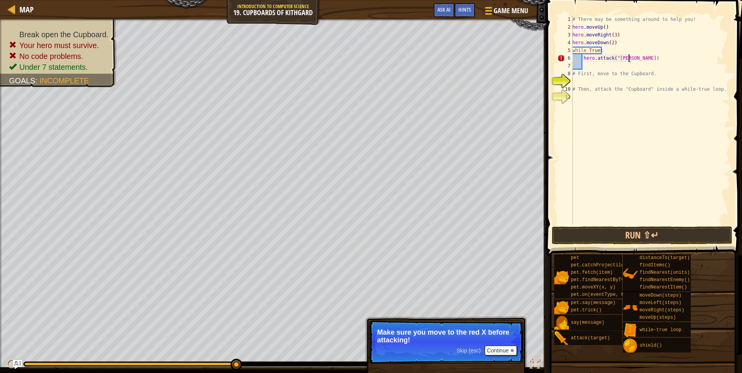
scroll to position [3, 5]
click at [589, 233] on button "Run ⇧↵" at bounding box center [642, 236] width 181 height 18
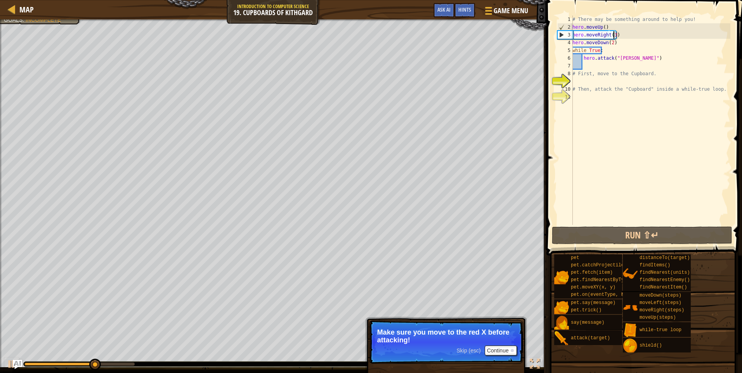
click at [614, 35] on div "# There may be something around to help you! hero . moveUp ( ) hero . moveRight…" at bounding box center [650, 128] width 159 height 225
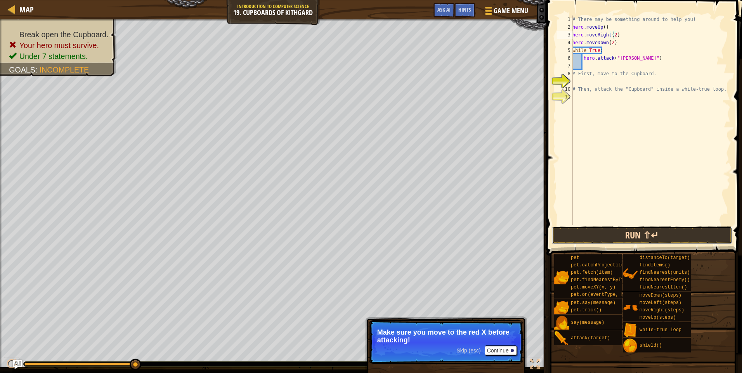
click at [572, 230] on button "Run ⇧↵" at bounding box center [642, 236] width 181 height 18
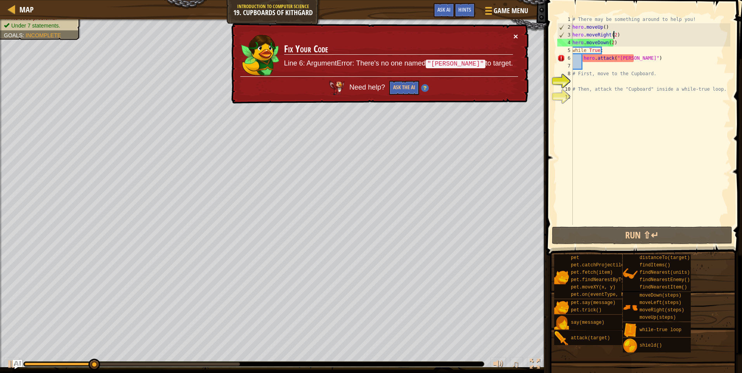
click at [516, 33] on button "×" at bounding box center [515, 36] width 5 height 8
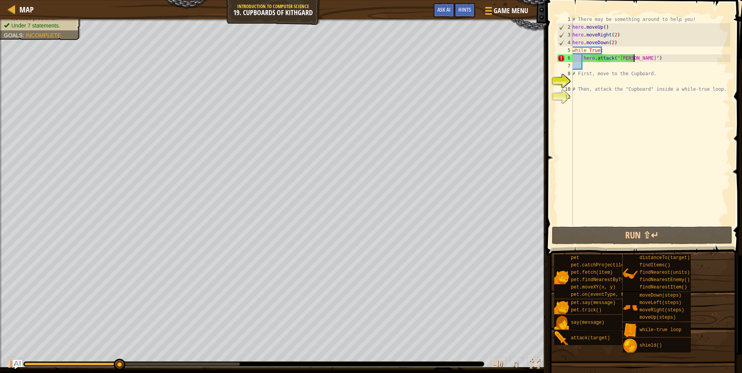
click at [639, 62] on div "# There may be something around to help you! hero . moveUp ( ) hero . moveRight…" at bounding box center [650, 128] width 159 height 225
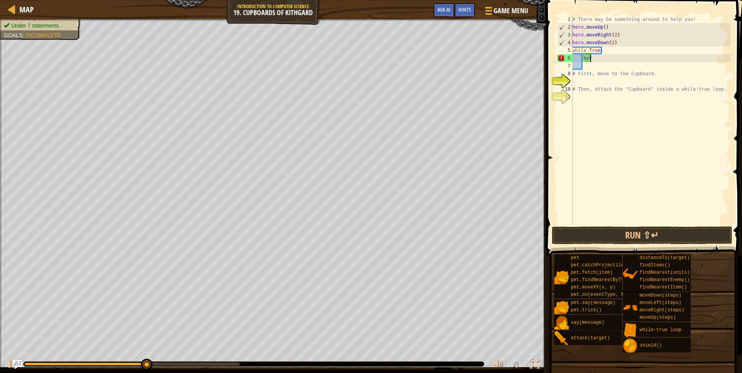
type textarea "h"
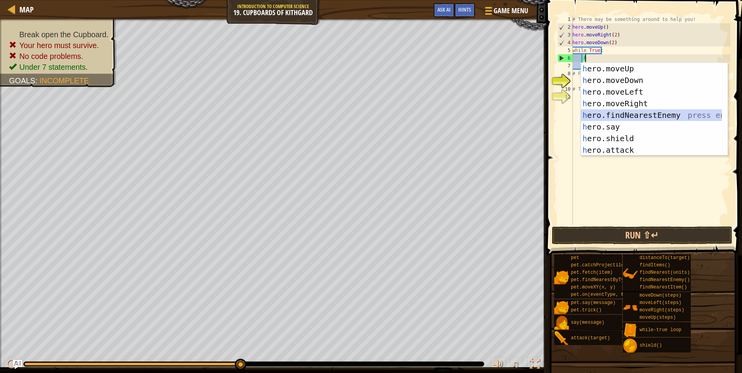
click at [623, 117] on div "h ero.moveUp press enter h ero.moveDown press enter h ero.moveLeft press enter …" at bounding box center [651, 121] width 141 height 116
